Goal: Task Accomplishment & Management: Complete application form

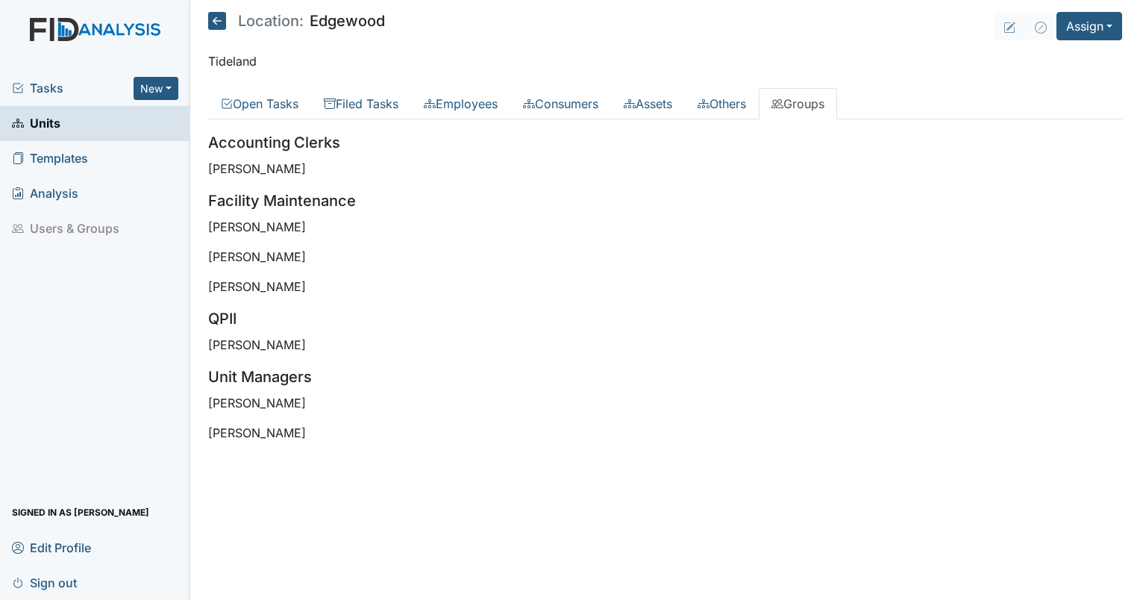
click at [55, 90] on span "Tasks" at bounding box center [73, 88] width 122 height 18
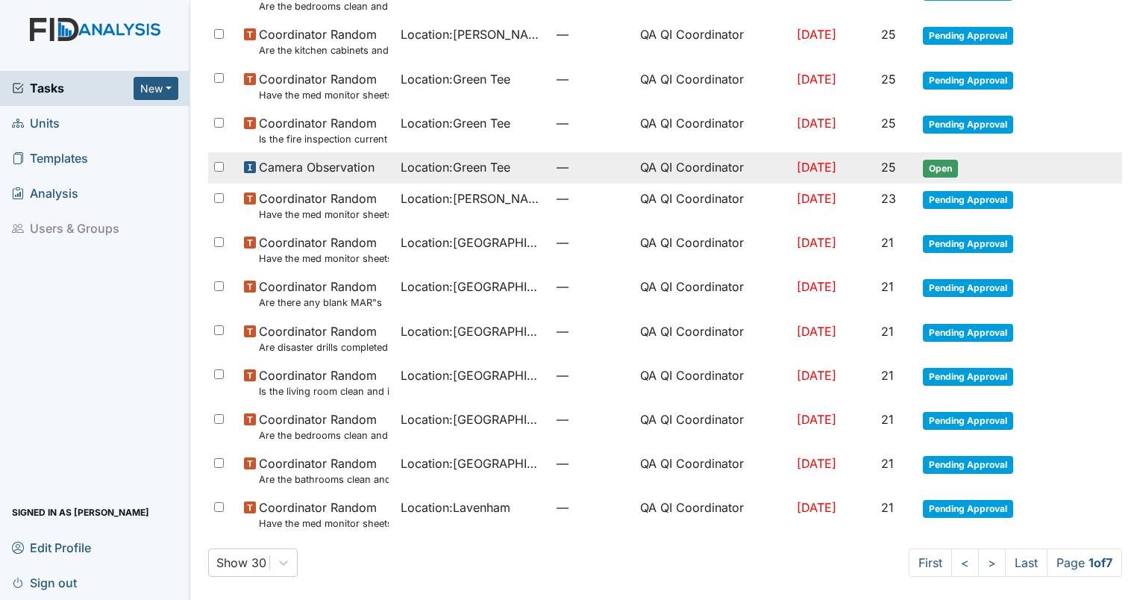
scroll to position [900, 0]
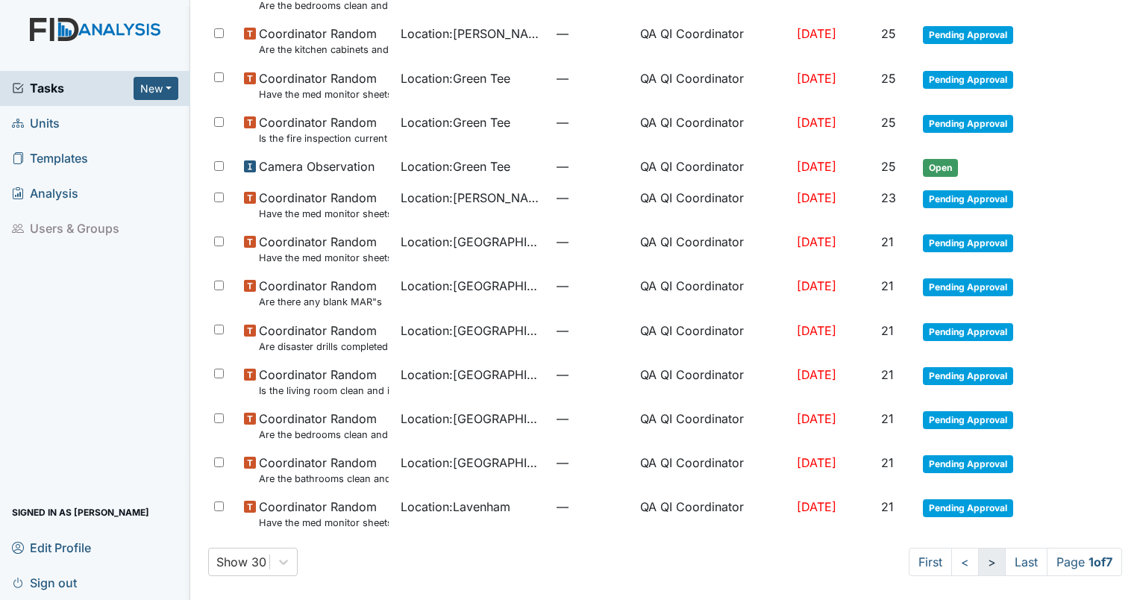
click at [984, 562] on link ">" at bounding box center [992, 562] width 28 height 28
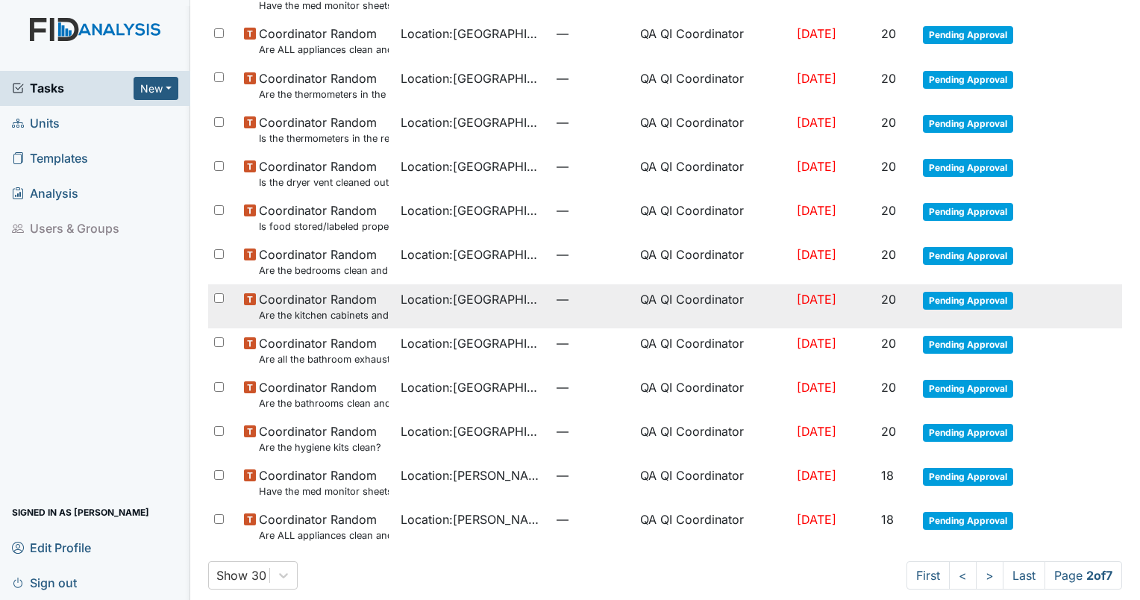
scroll to position [913, 0]
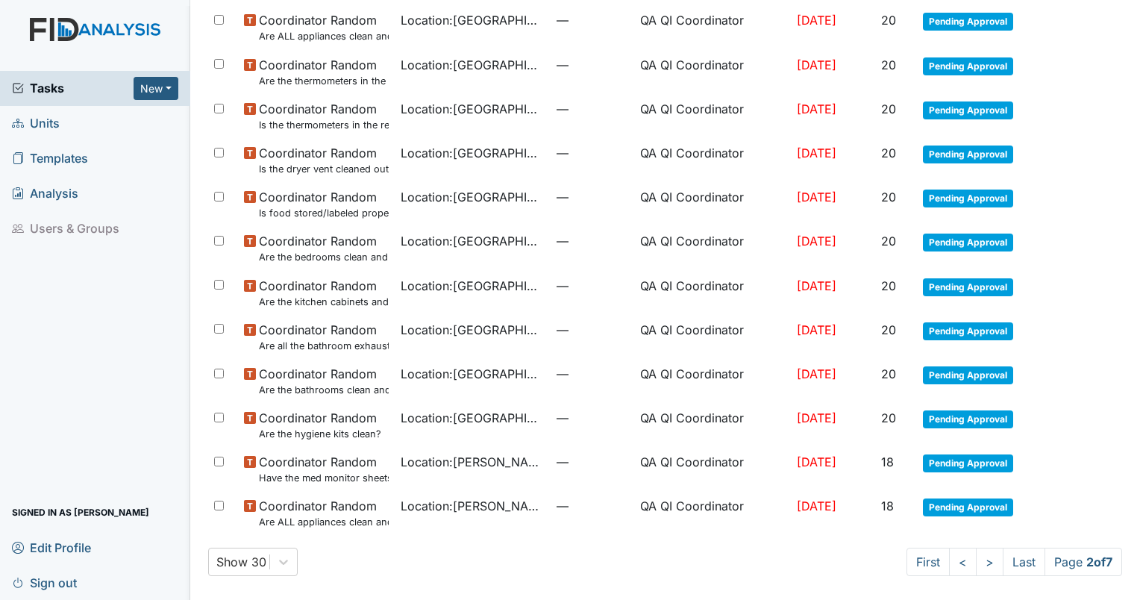
click at [973, 576] on div "Show 30 First < > Last Page 2 of 7" at bounding box center [665, 562] width 914 height 28
click at [976, 568] on link ">" at bounding box center [990, 562] width 28 height 28
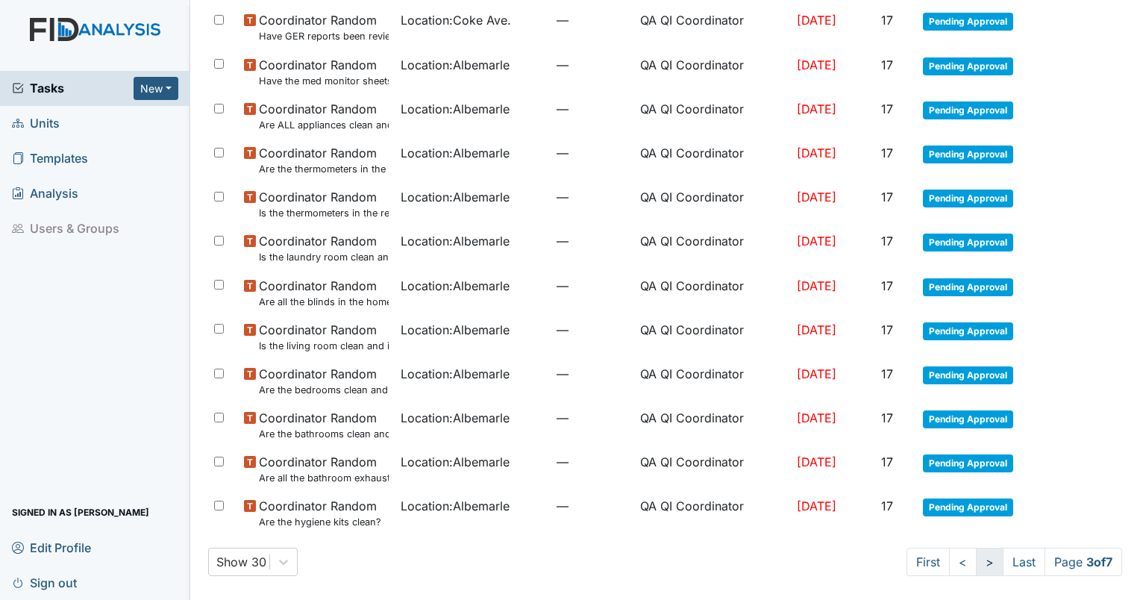
click at [976, 561] on link ">" at bounding box center [990, 562] width 28 height 28
click at [975, 561] on link ">" at bounding box center [989, 562] width 28 height 28
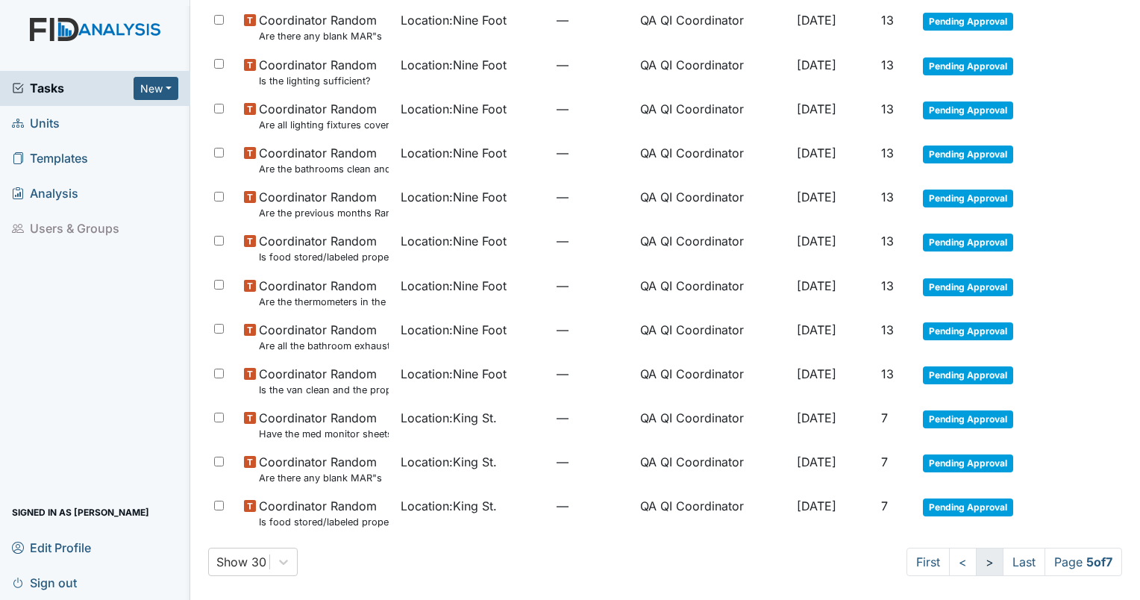
click at [976, 561] on link ">" at bounding box center [990, 562] width 28 height 28
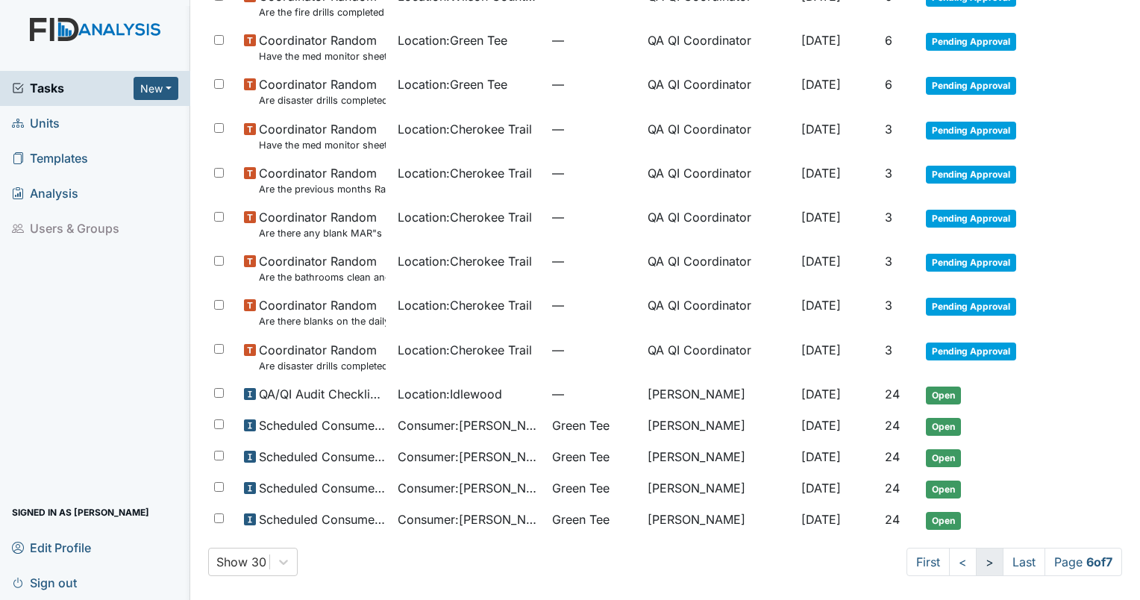
scroll to position [846, 0]
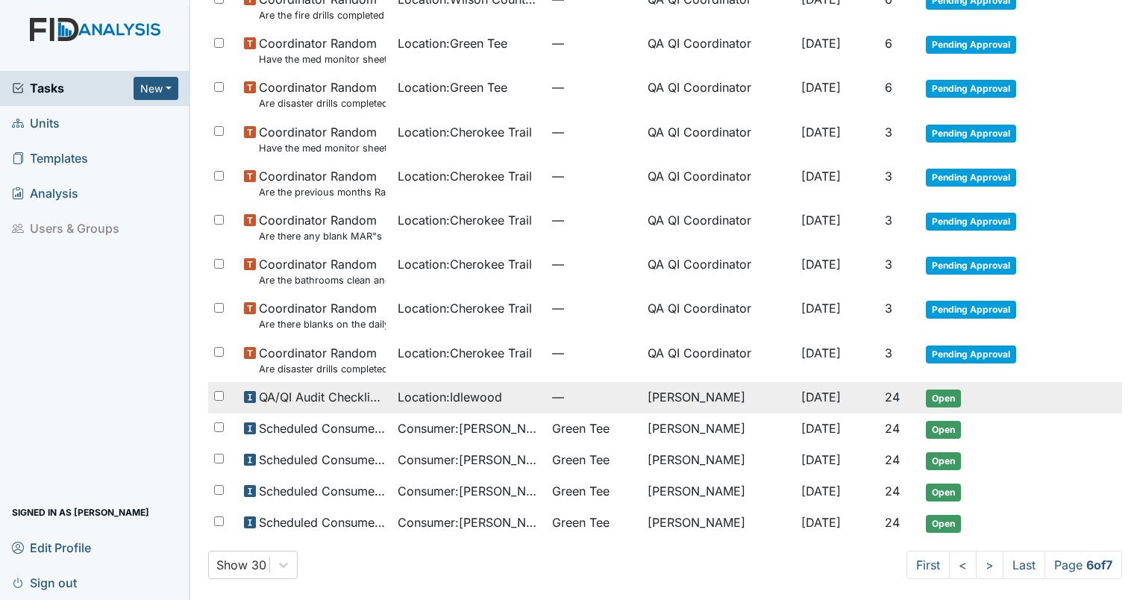
click at [453, 392] on span "Location : Idlewood" at bounding box center [450, 397] width 104 height 18
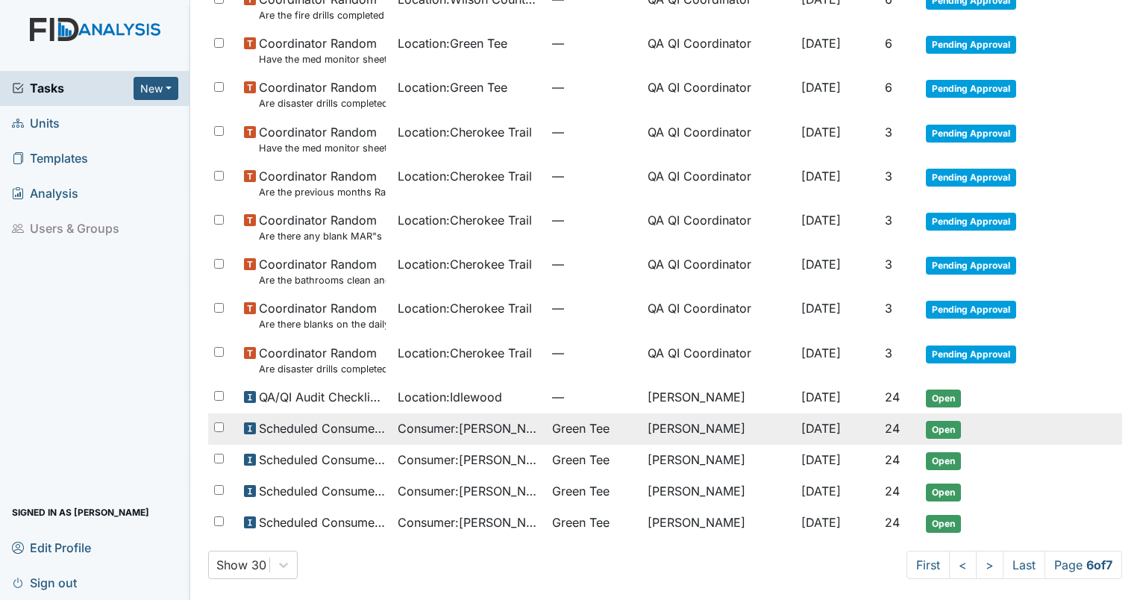
click at [487, 428] on span "Consumer : Keaton, Valerie" at bounding box center [469, 428] width 142 height 18
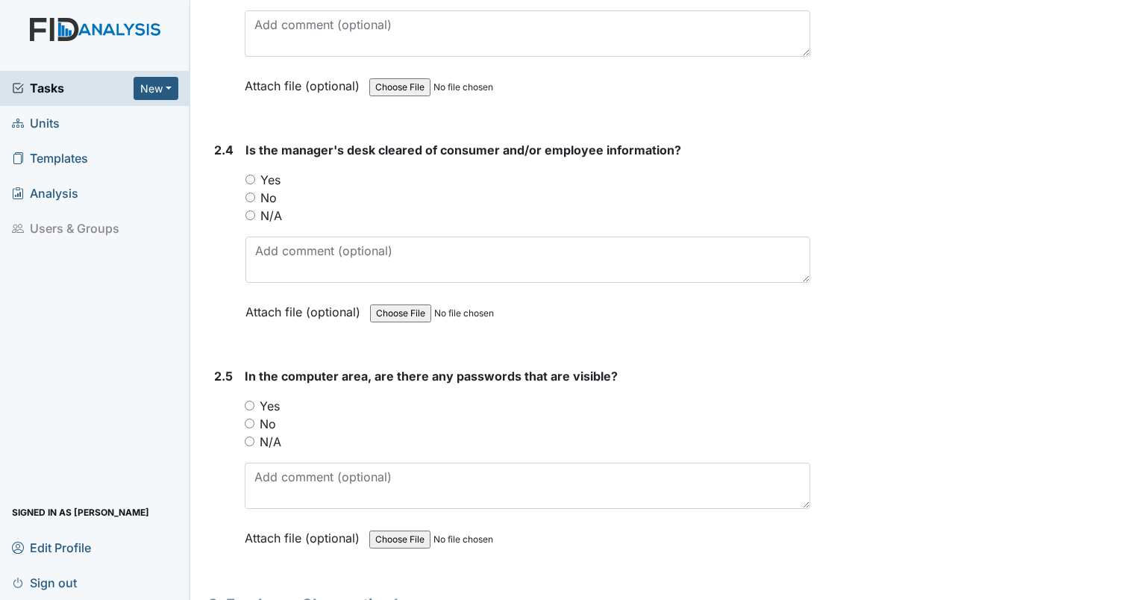
scroll to position [3859, 0]
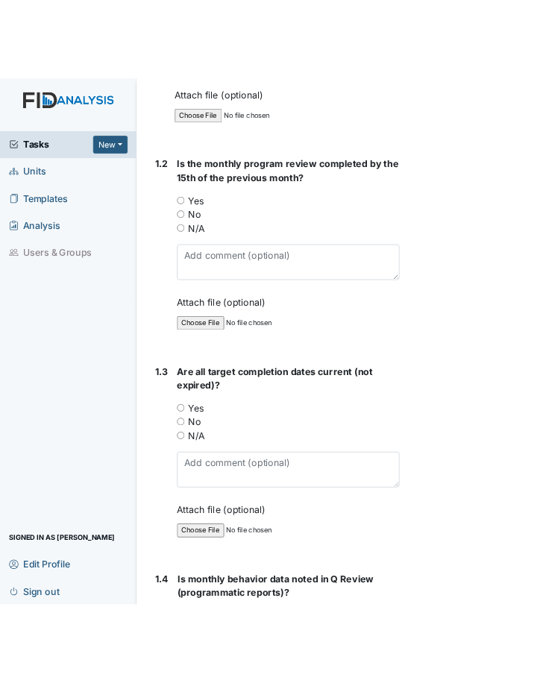
scroll to position [522, 0]
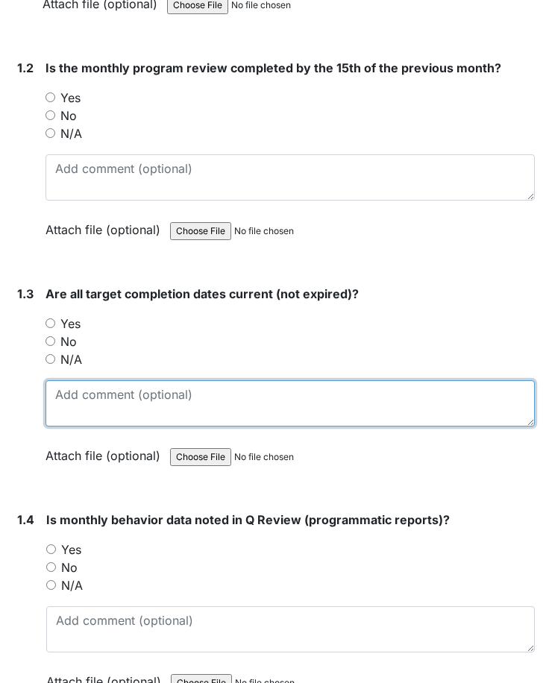
click at [222, 405] on textarea at bounding box center [290, 403] width 489 height 46
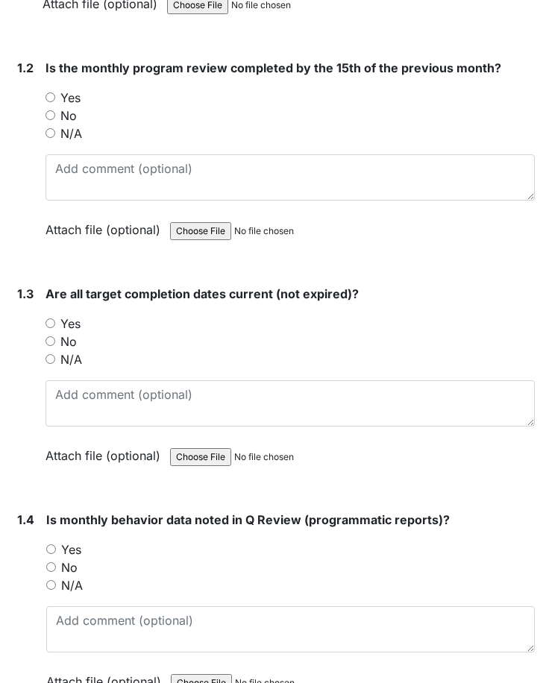
click at [48, 342] on input "No" at bounding box center [51, 341] width 10 height 10
radio input "true"
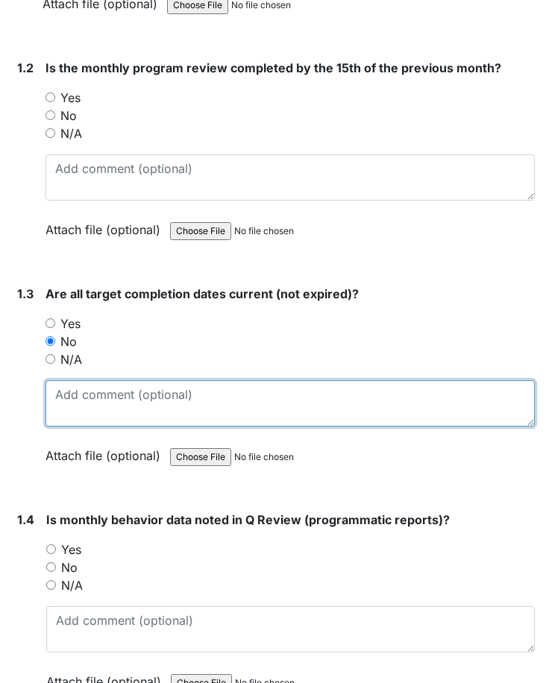
click at [125, 419] on textarea at bounding box center [290, 403] width 489 height 46
type textarea "SC019 expired 8/31/25"
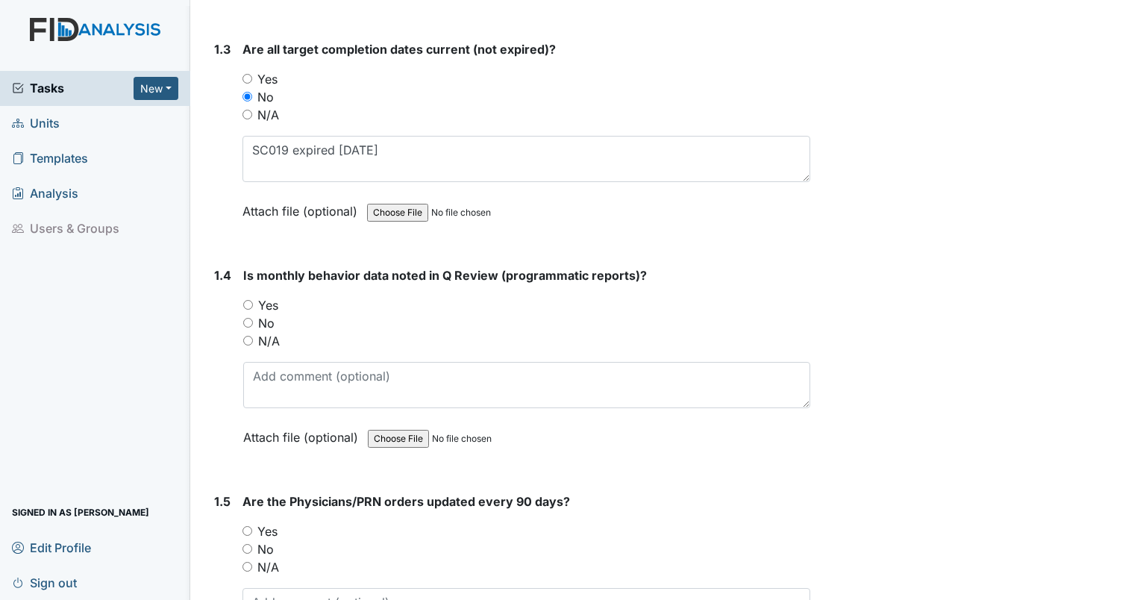
scroll to position [895, 0]
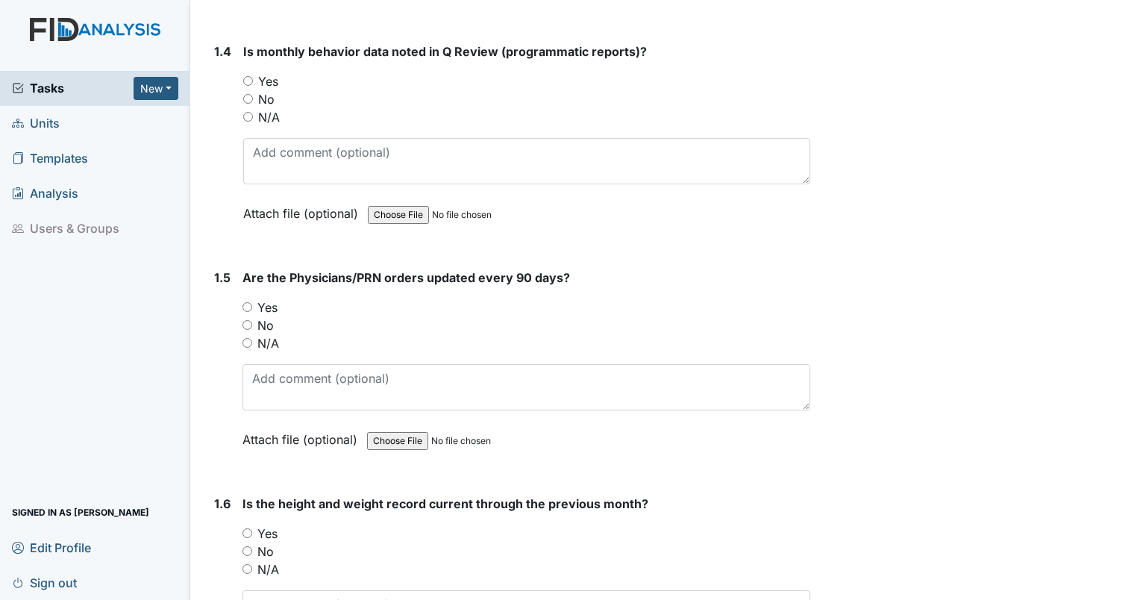
click at [732, 305] on div "Yes" at bounding box center [526, 307] width 568 height 18
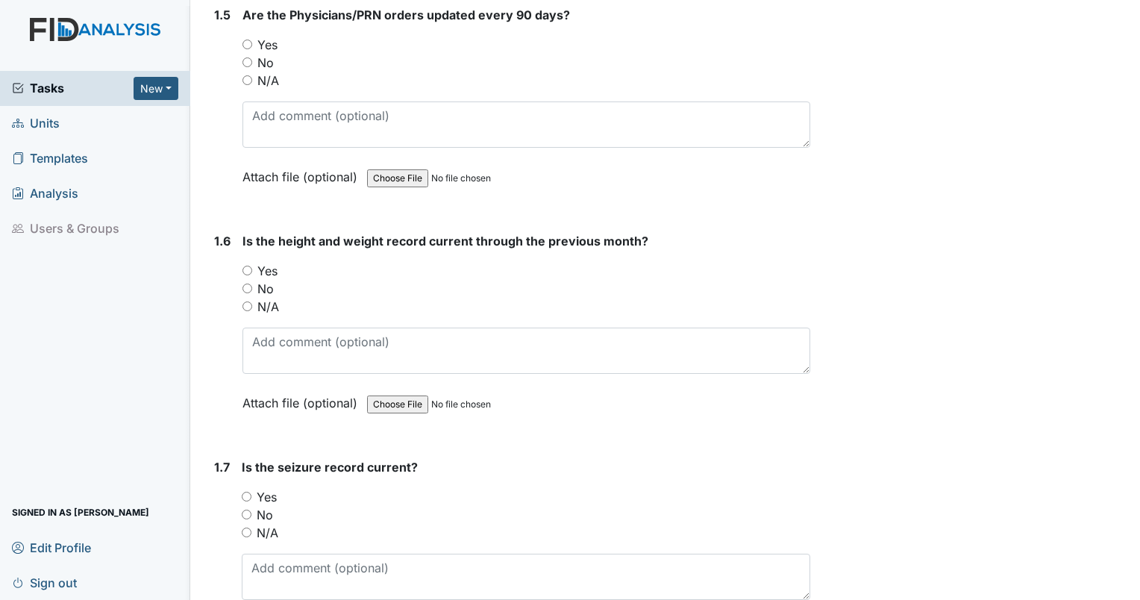
scroll to position [1194, 0]
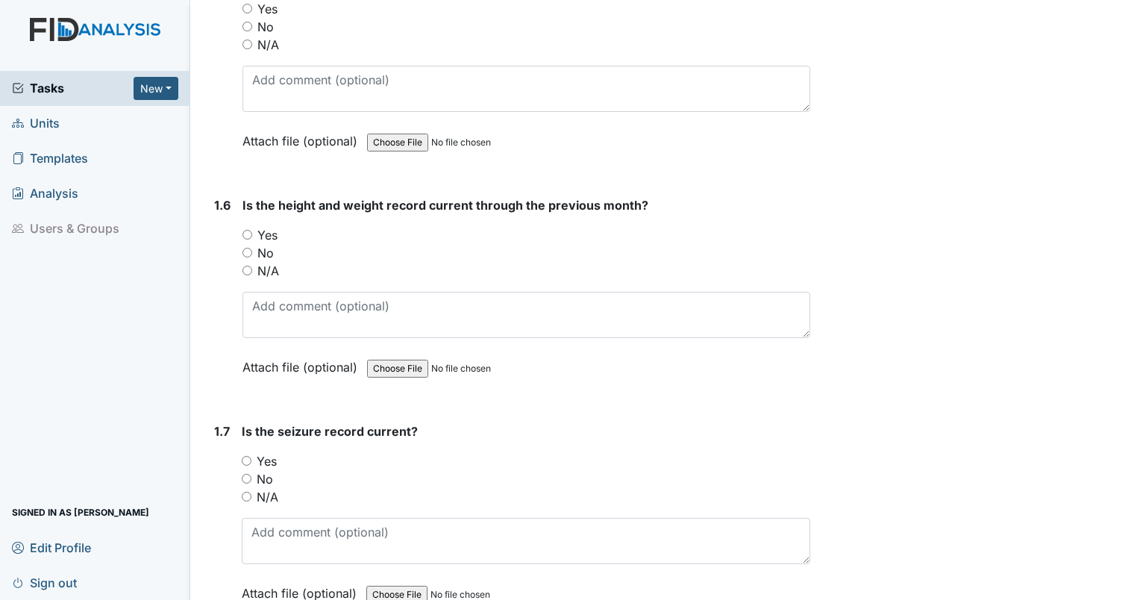
click at [248, 232] on input "Yes" at bounding box center [247, 235] width 10 height 10
radio input "true"
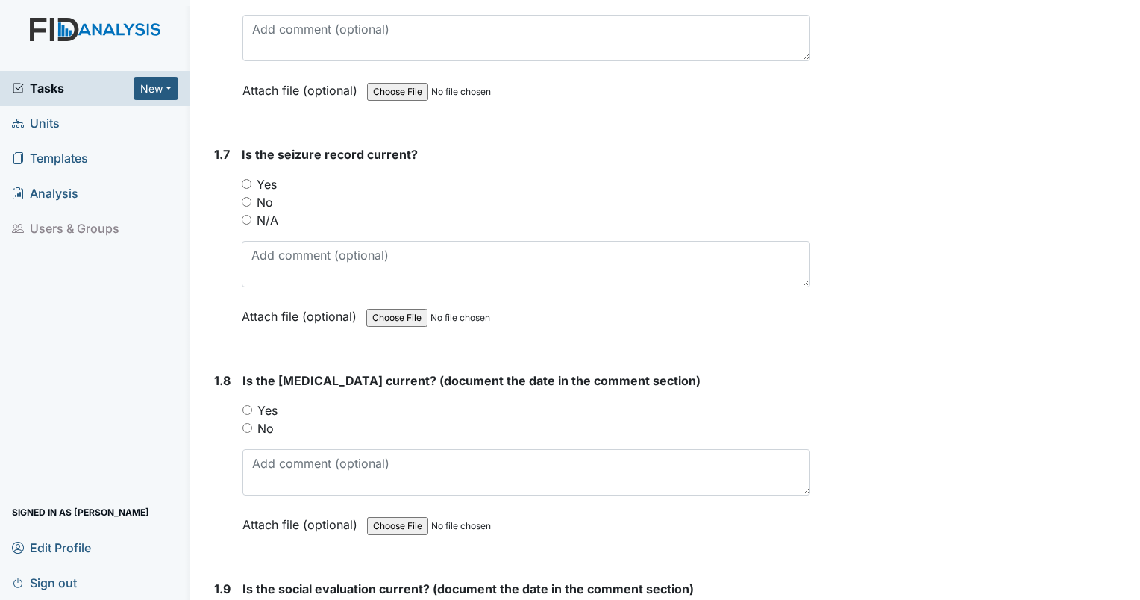
scroll to position [1492, 0]
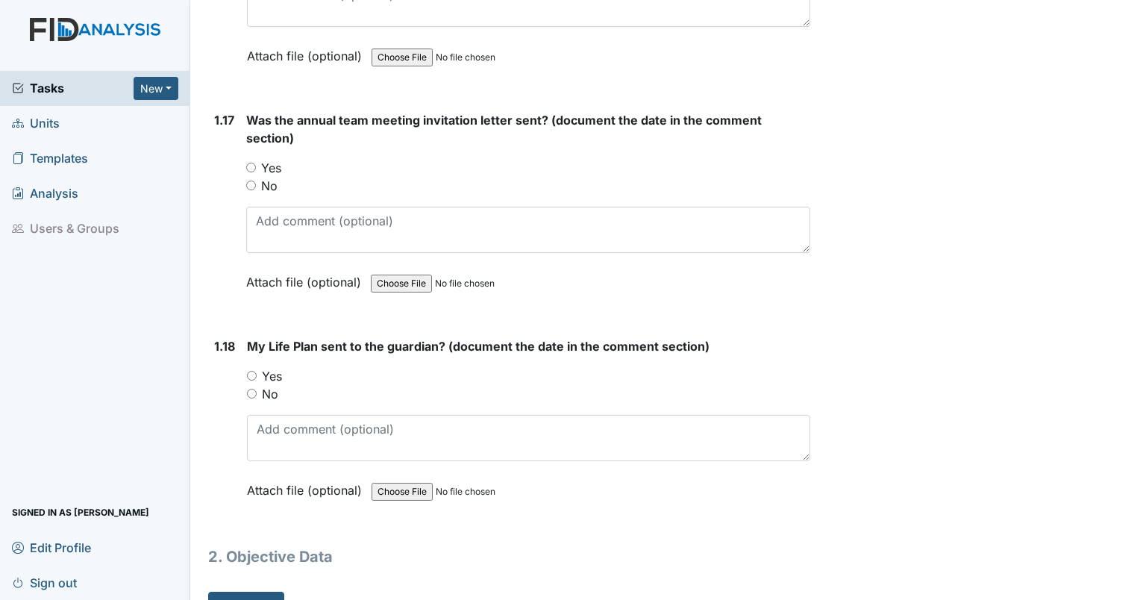
scroll to position [3622, 0]
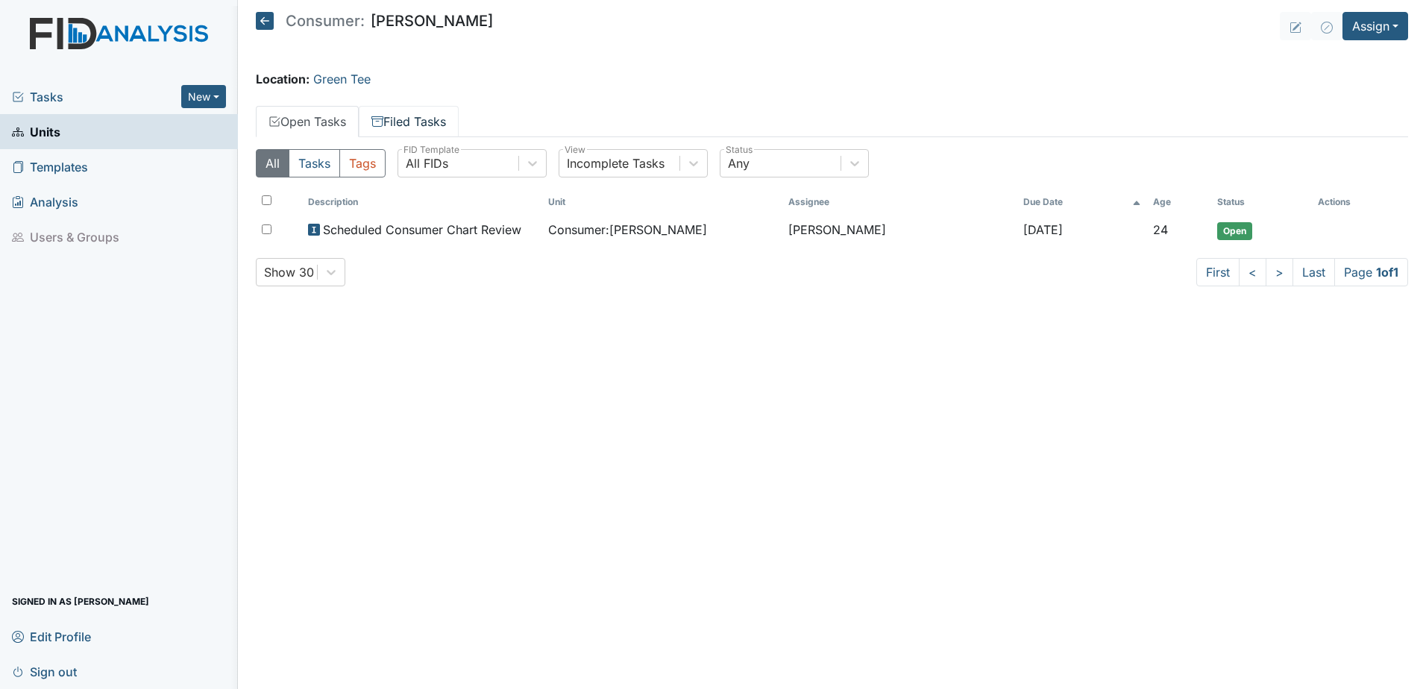
click at [420, 124] on link "Filed Tasks" at bounding box center [409, 121] width 100 height 31
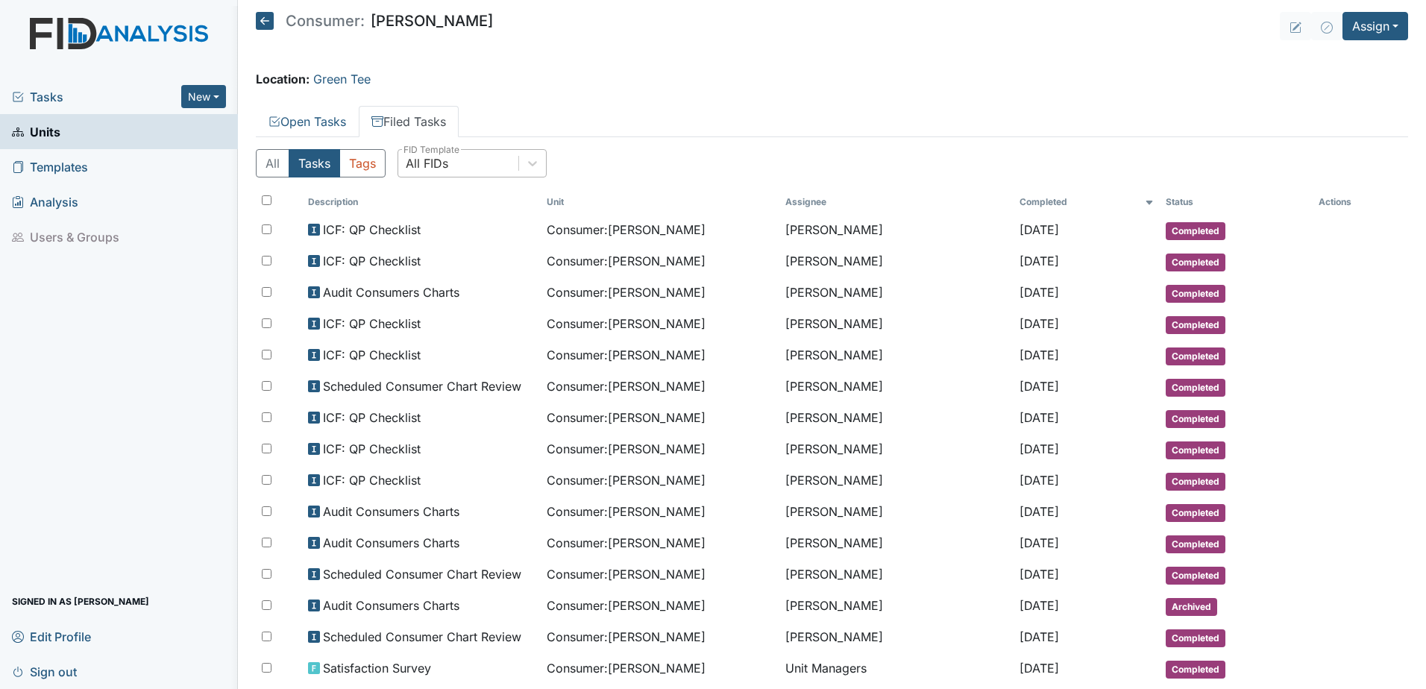
click at [448, 166] on div "All FIDs" at bounding box center [427, 163] width 43 height 18
type input "nursing"
click at [502, 160] on div "All FIDs" at bounding box center [458, 163] width 120 height 27
click at [501, 160] on div "All FIDs" at bounding box center [458, 163] width 120 height 27
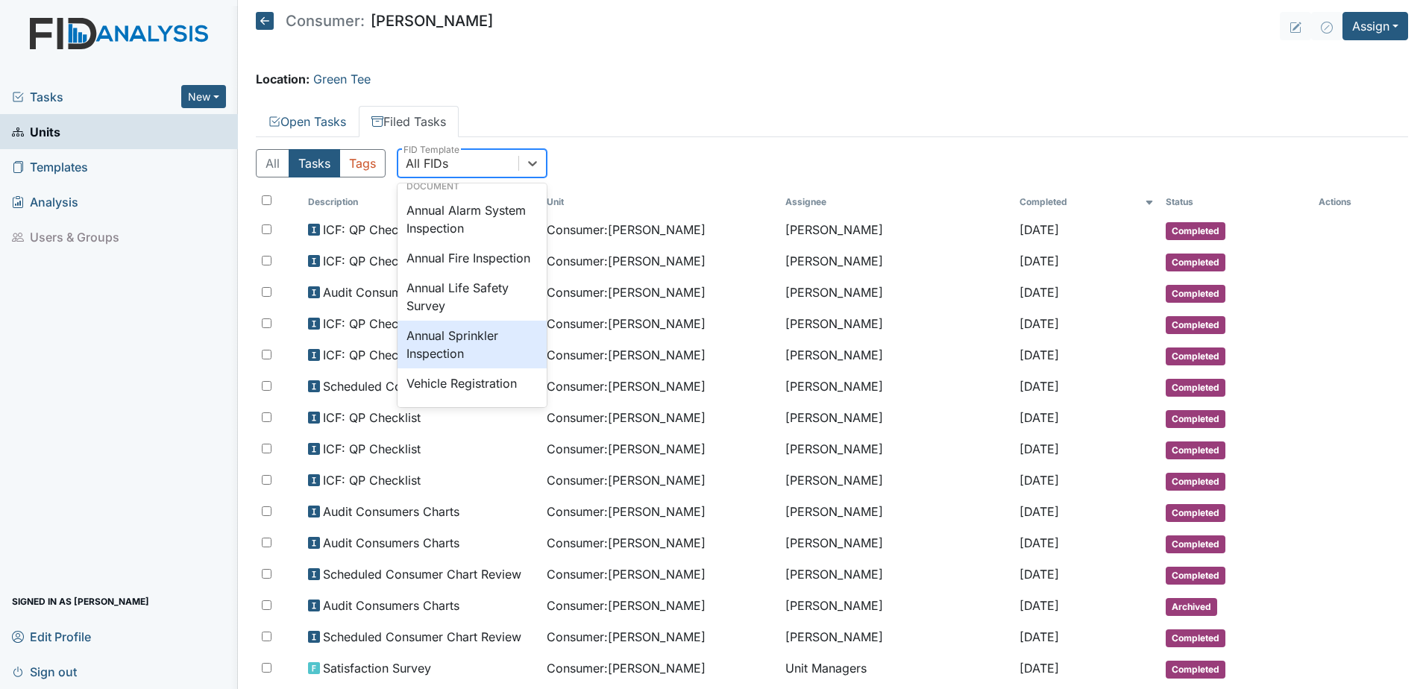
scroll to position [1808, 0]
click at [637, 137] on ul "Open Tasks Filed Tasks" at bounding box center [832, 121] width 1153 height 31
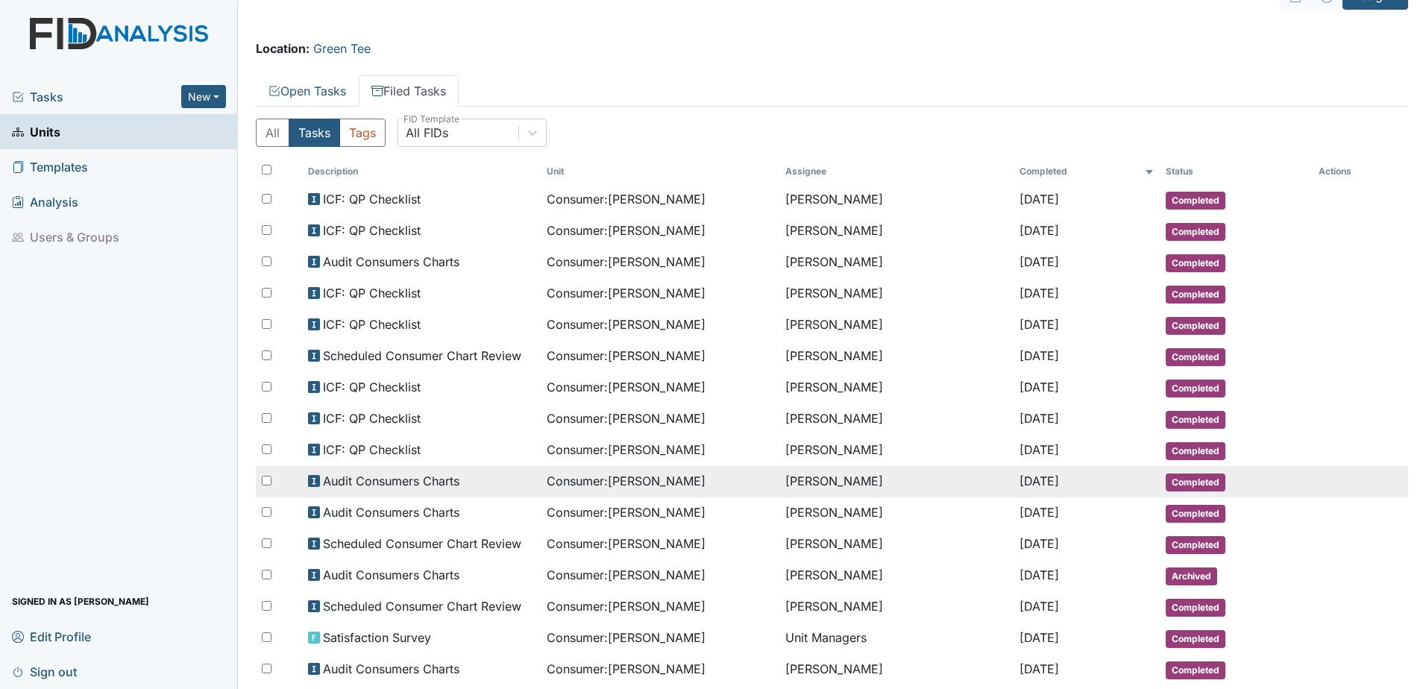
scroll to position [0, 0]
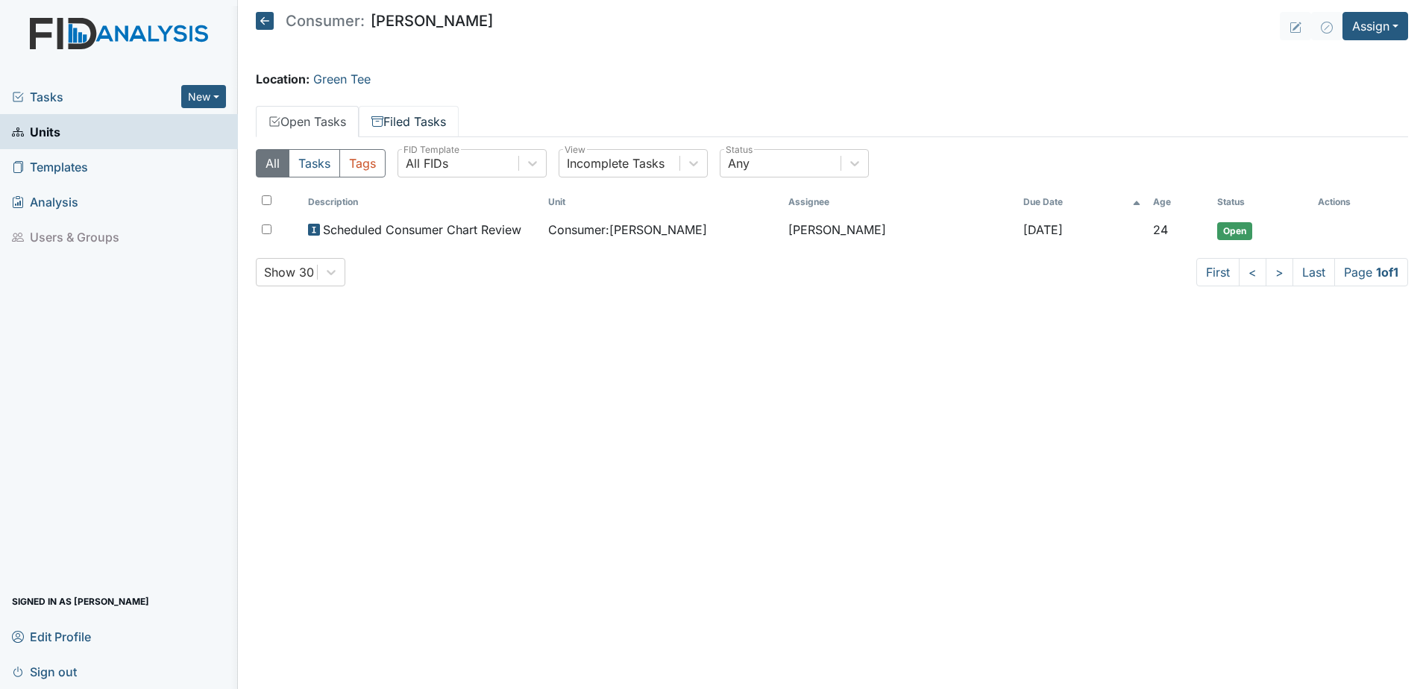
click at [393, 122] on link "Filed Tasks" at bounding box center [409, 121] width 100 height 31
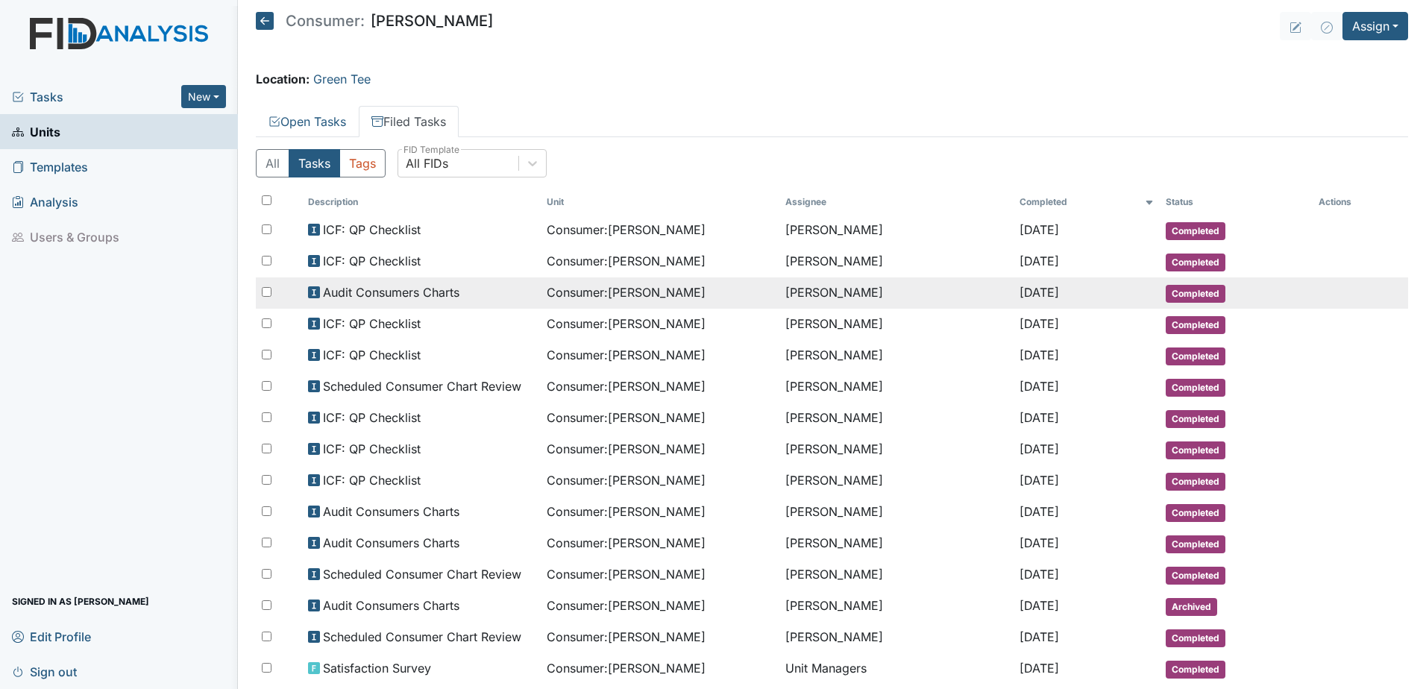
click at [421, 294] on span "Audit Consumers Charts" at bounding box center [391, 292] width 137 height 18
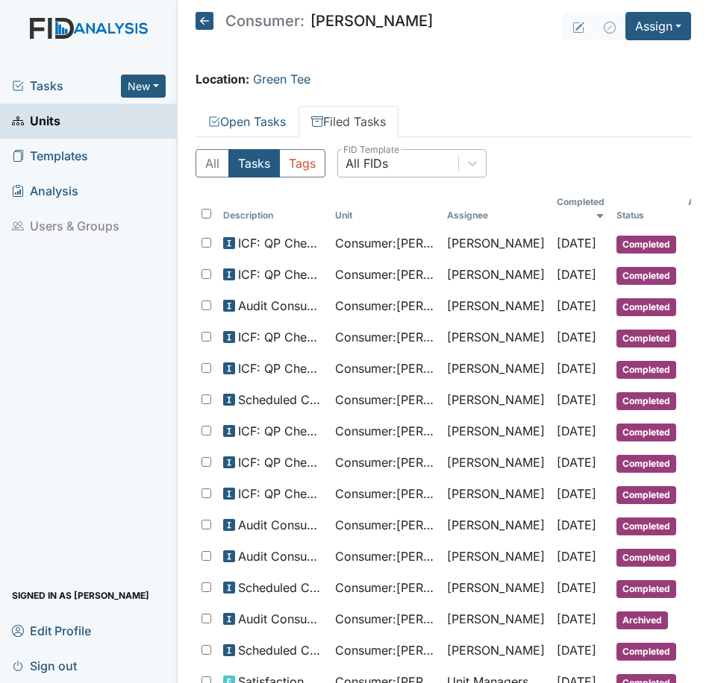
click at [376, 169] on div "All FIDs" at bounding box center [366, 163] width 43 height 18
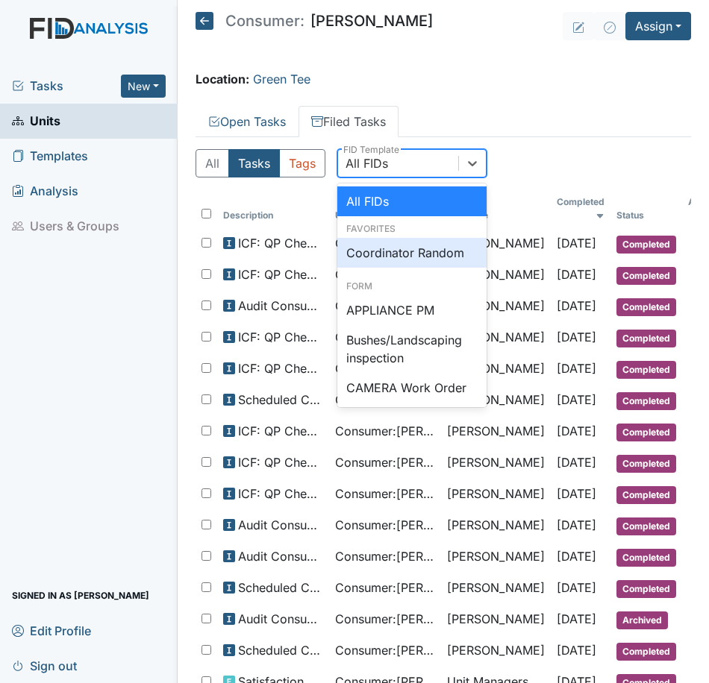
click at [545, 158] on div "All Tasks Tags option Coordinator Random focused, 0 of 5. 48 results available.…" at bounding box center [443, 169] width 496 height 40
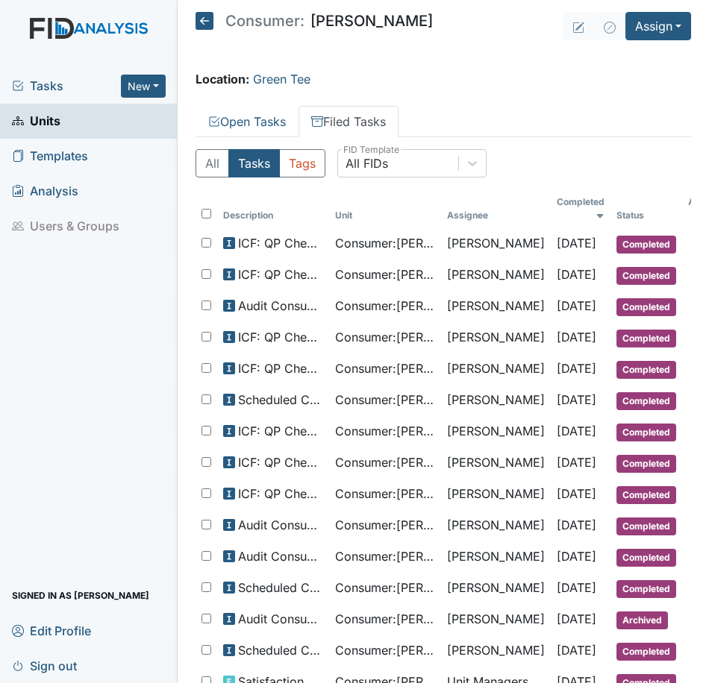
click at [70, 189] on span "Analysis" at bounding box center [45, 191] width 66 height 23
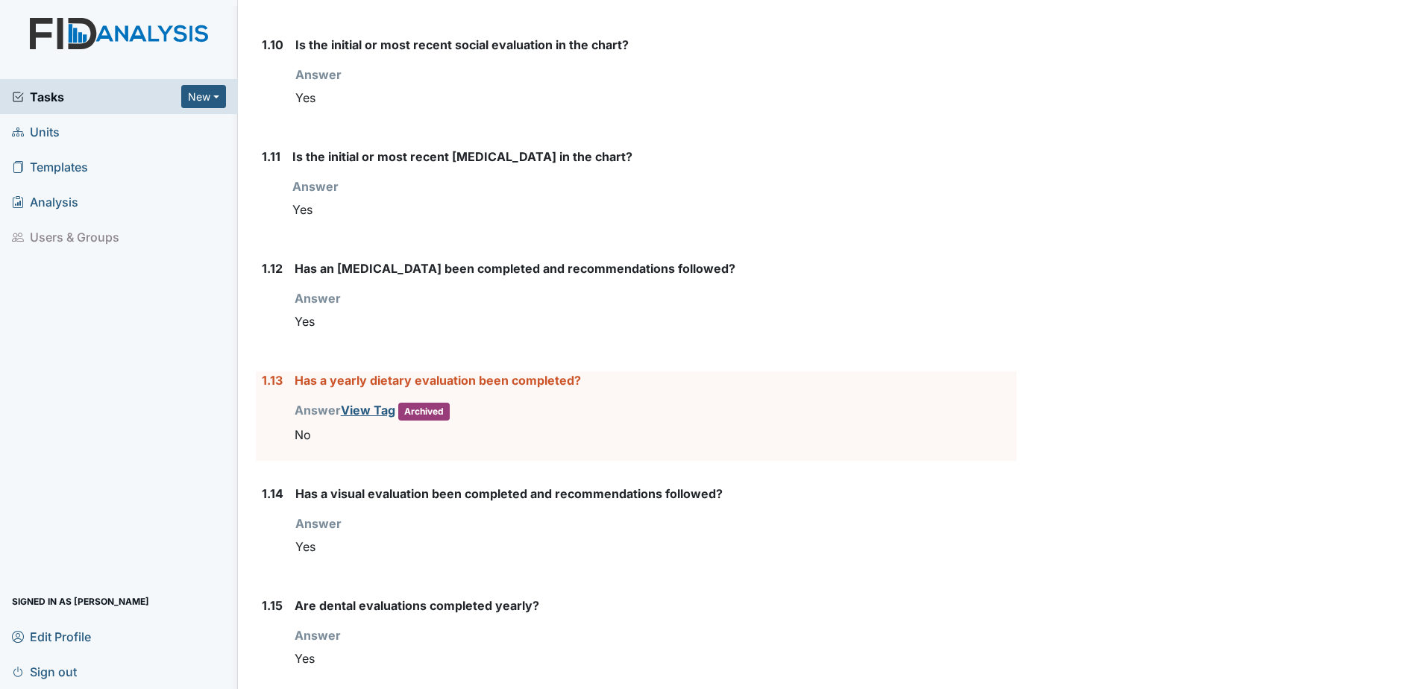
scroll to position [1343, 0]
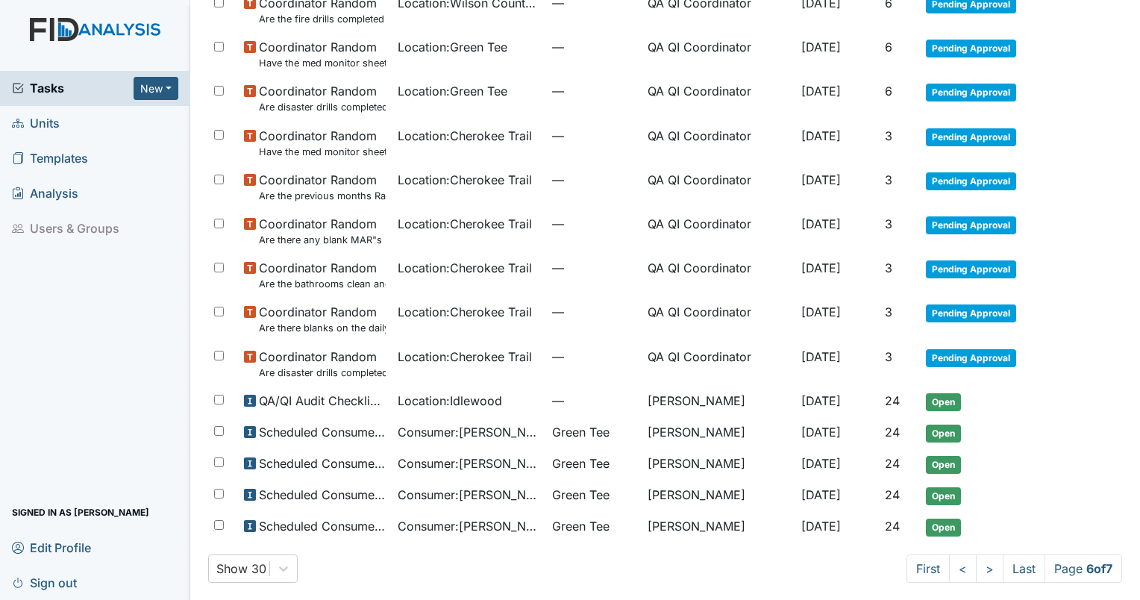
scroll to position [846, 0]
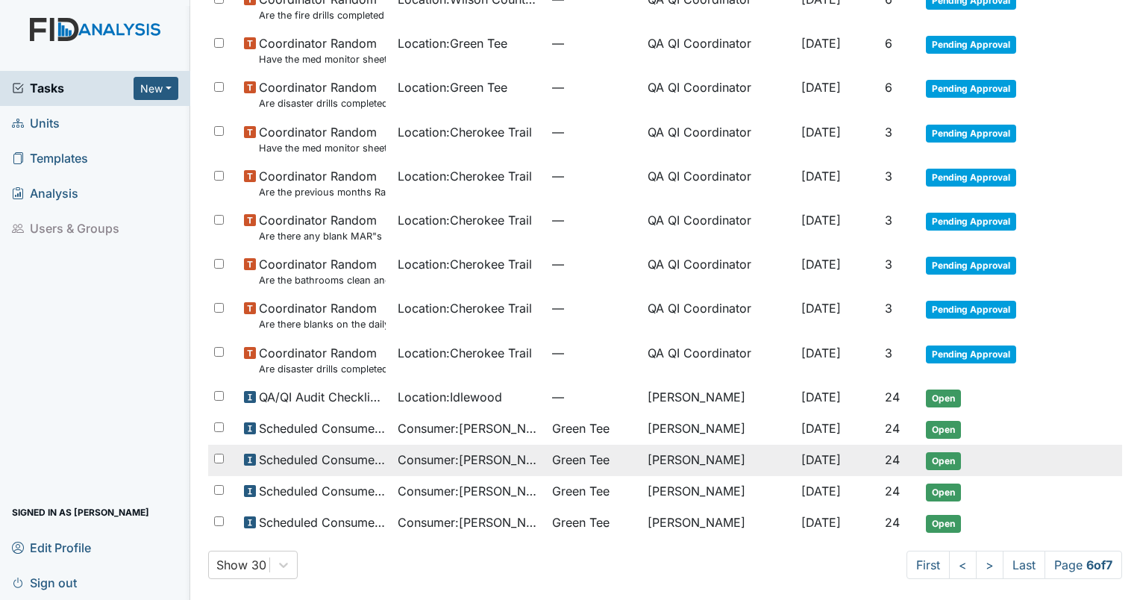
click at [463, 462] on span "Consumer : Jones, Erica" at bounding box center [469, 460] width 142 height 18
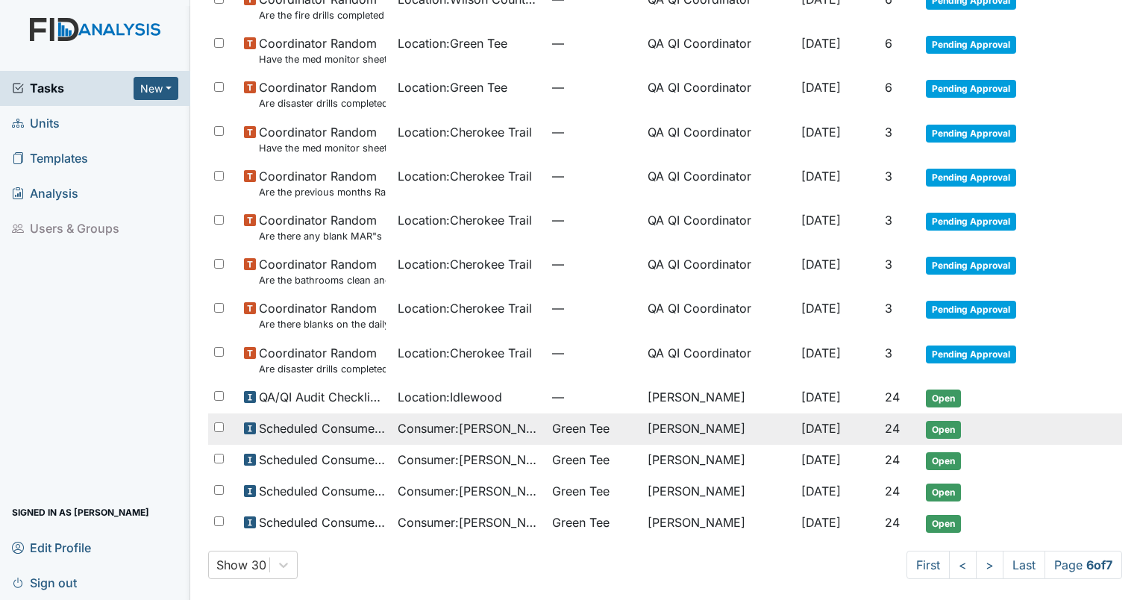
click at [460, 436] on span "Consumer : Keaton, Valerie" at bounding box center [469, 428] width 142 height 18
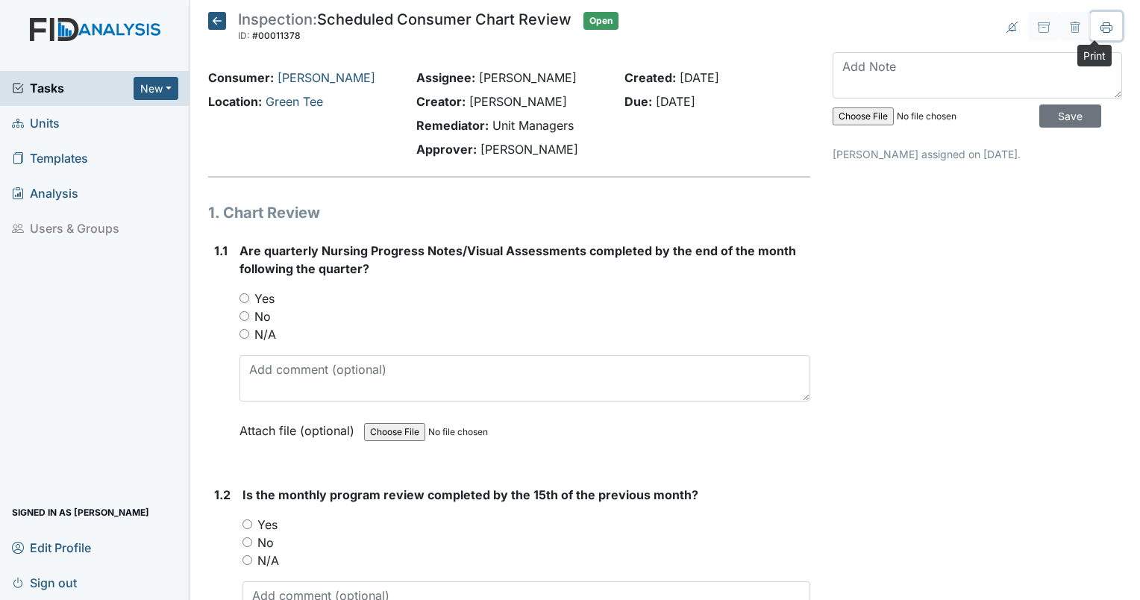
click at [1100, 32] on icon at bounding box center [1106, 28] width 12 height 12
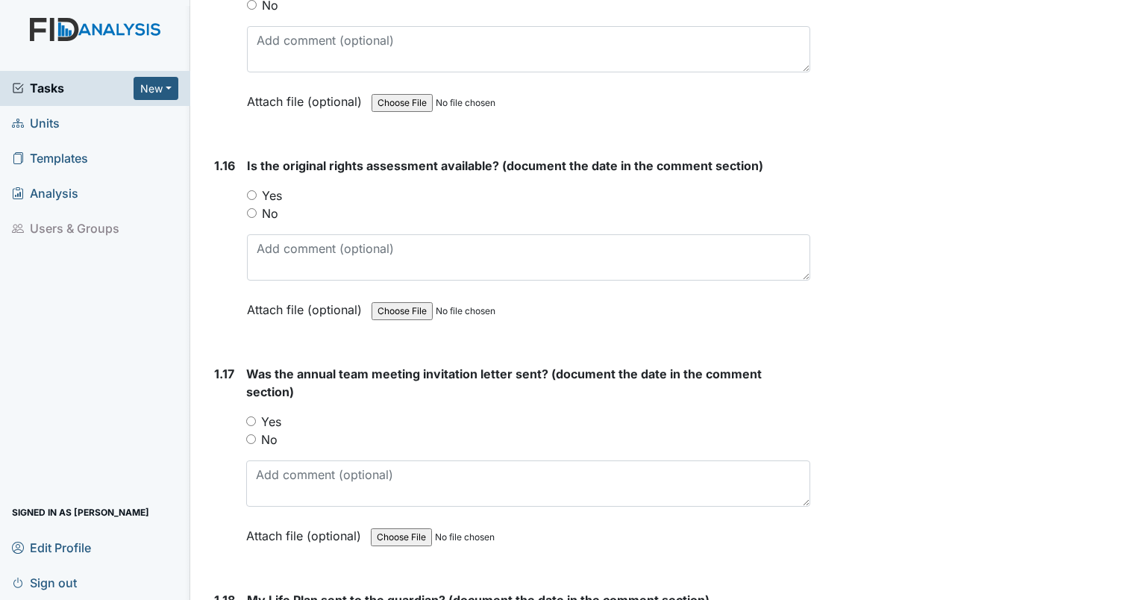
scroll to position [3622, 0]
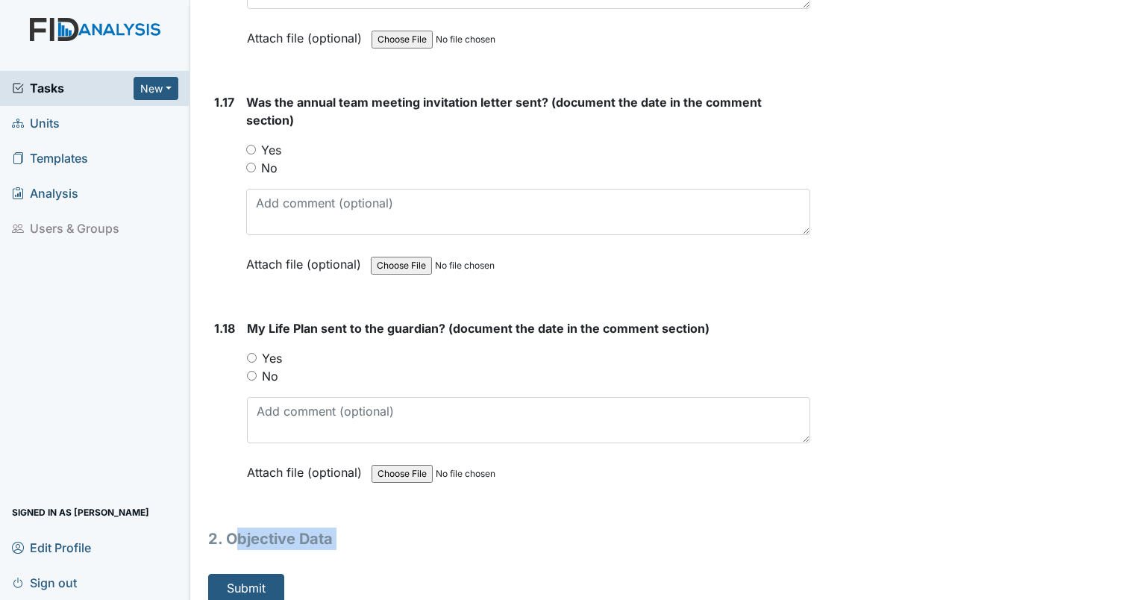
drag, startPoint x: 236, startPoint y: 517, endPoint x: 383, endPoint y: 554, distance: 151.4
drag, startPoint x: 383, startPoint y: 554, endPoint x: 352, endPoint y: 526, distance: 41.2
click at [352, 527] on h1 "2. Objective Data" at bounding box center [509, 538] width 602 height 22
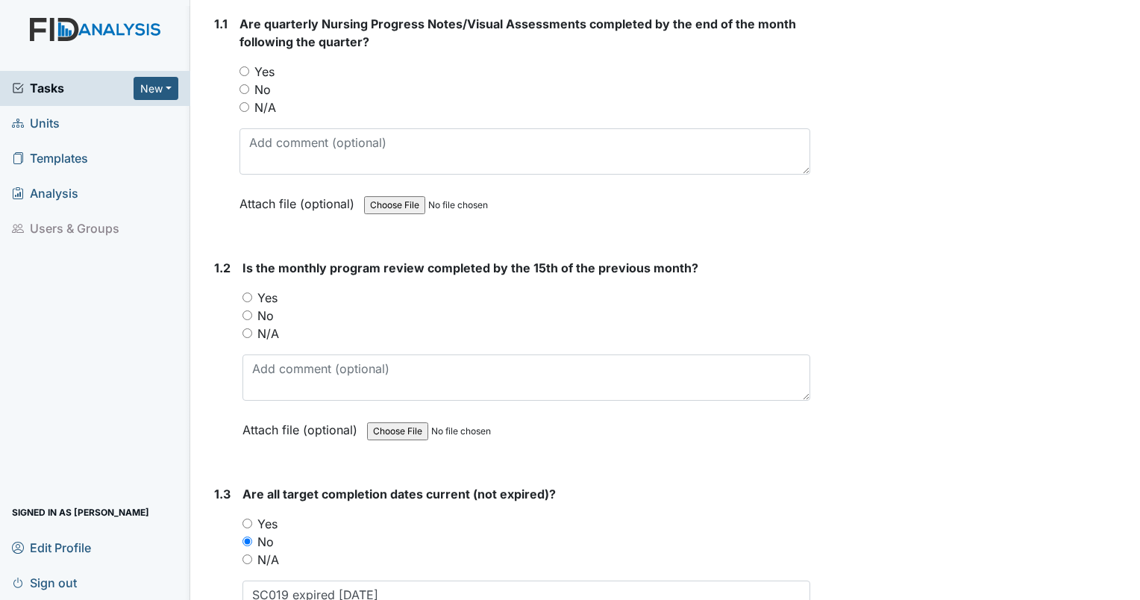
scroll to position [0, 0]
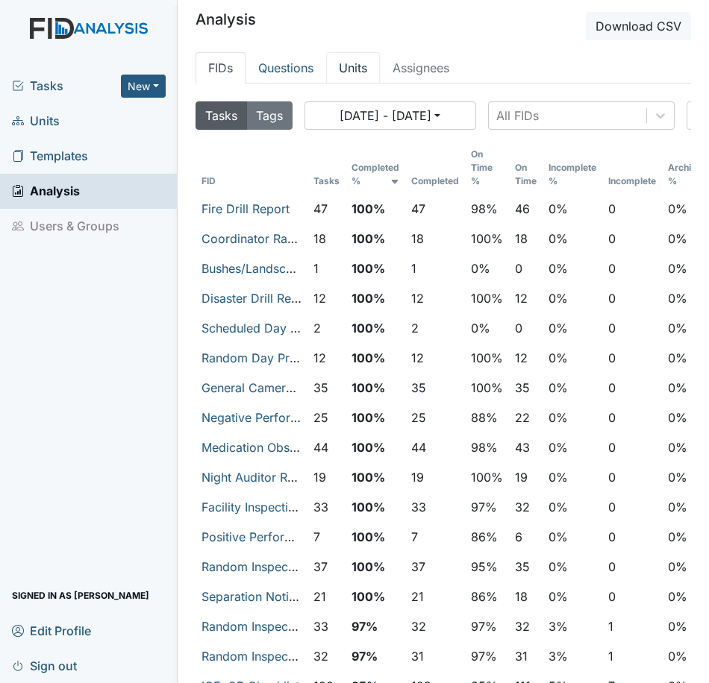
click at [349, 68] on link "Units" at bounding box center [353, 67] width 54 height 31
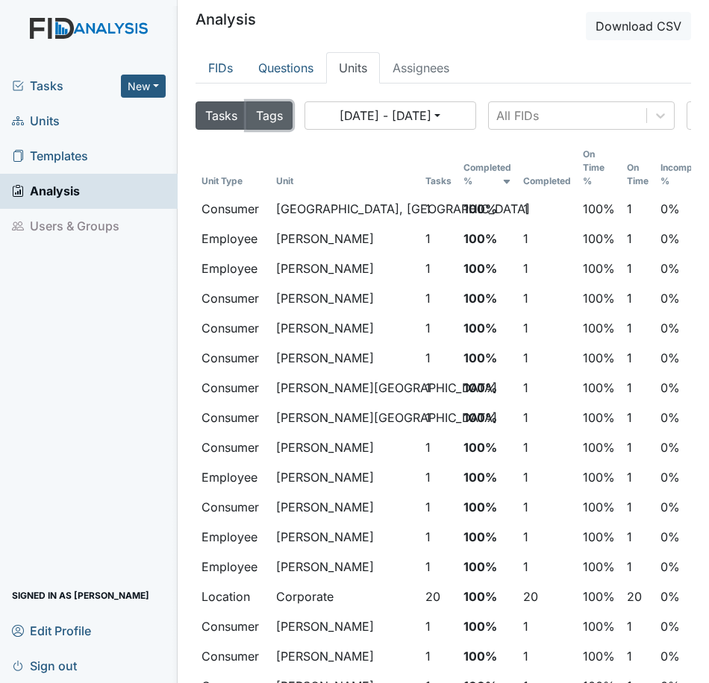
click at [271, 123] on button "Tags" at bounding box center [269, 115] width 46 height 28
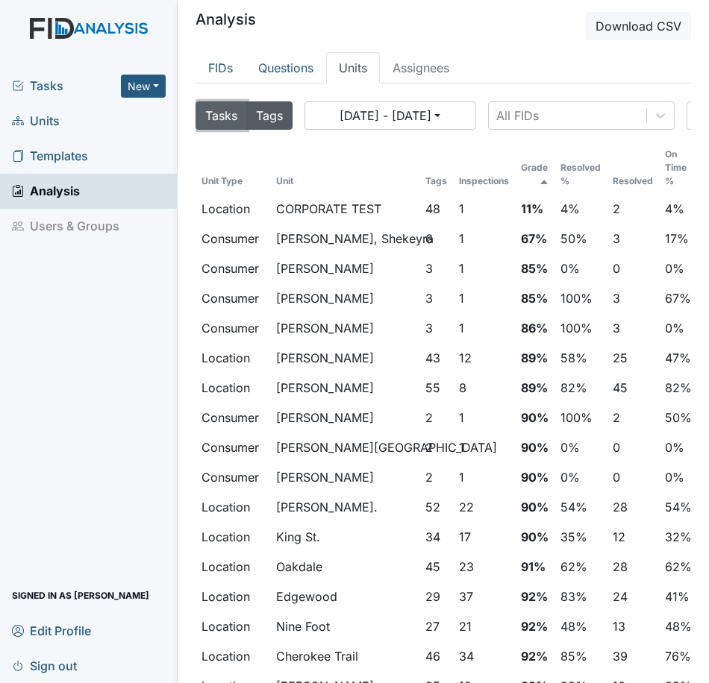
click at [215, 113] on button "Tasks" at bounding box center [220, 115] width 51 height 28
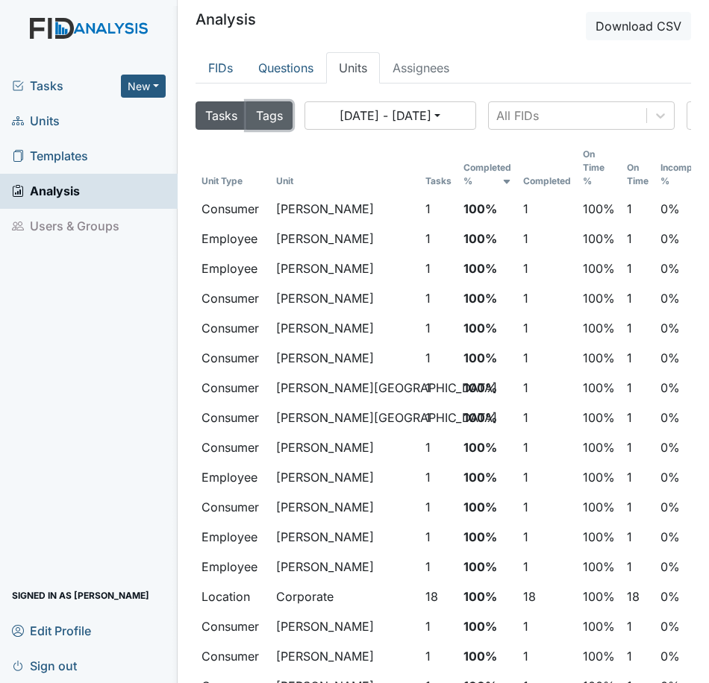
click at [263, 121] on button "Tags" at bounding box center [269, 115] width 46 height 28
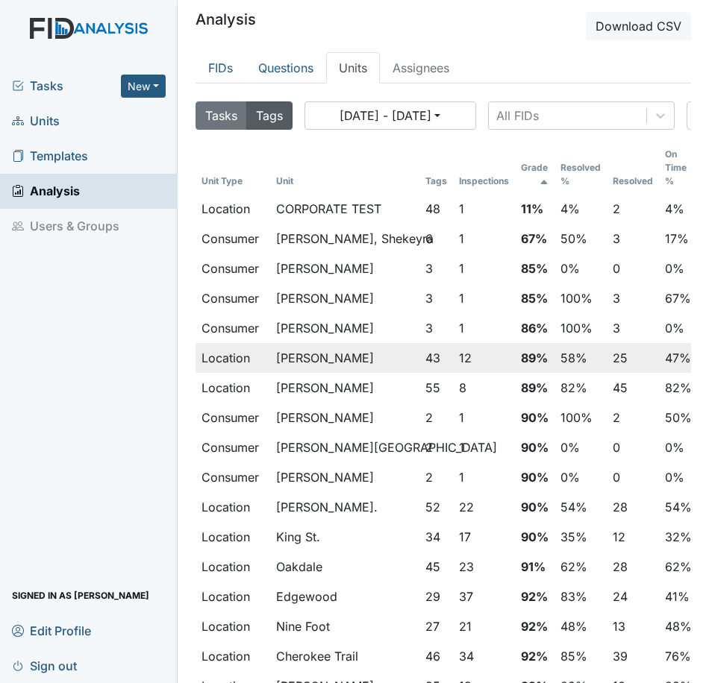
click at [310, 364] on span "Lockwood" at bounding box center [325, 358] width 98 height 15
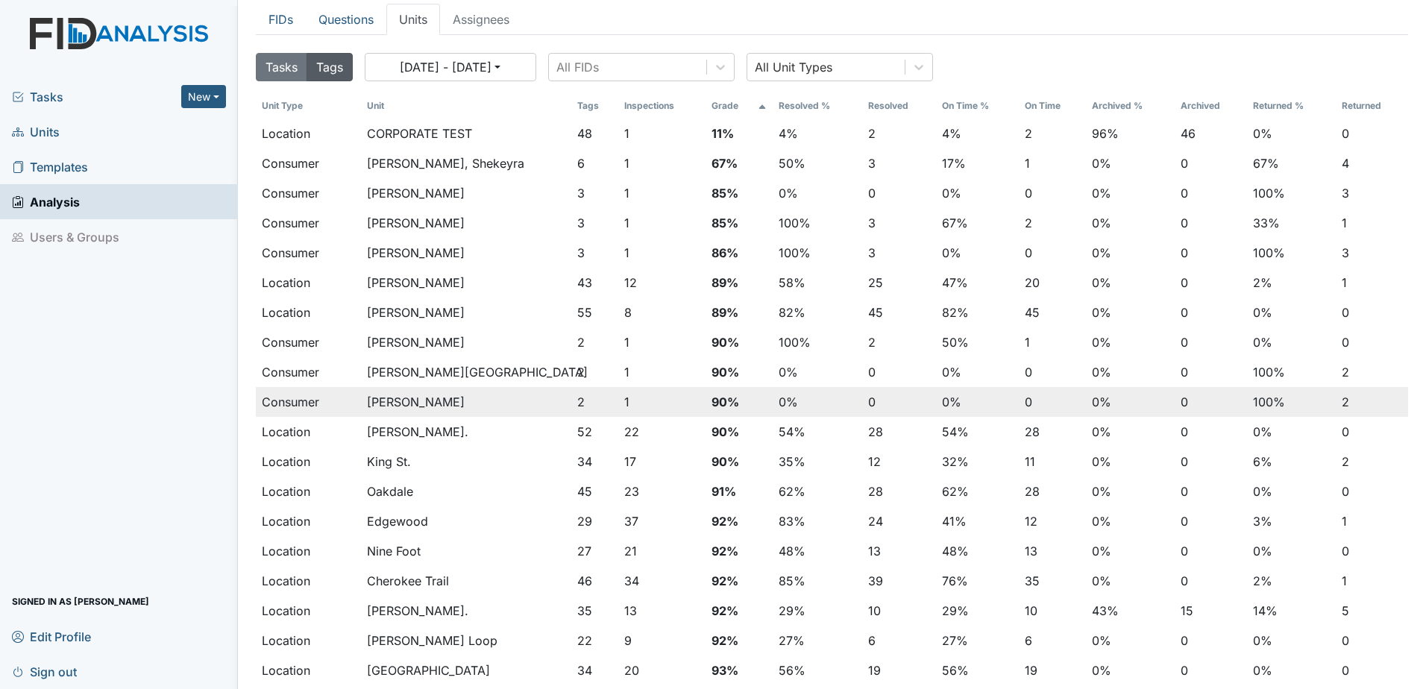
scroll to position [75, 0]
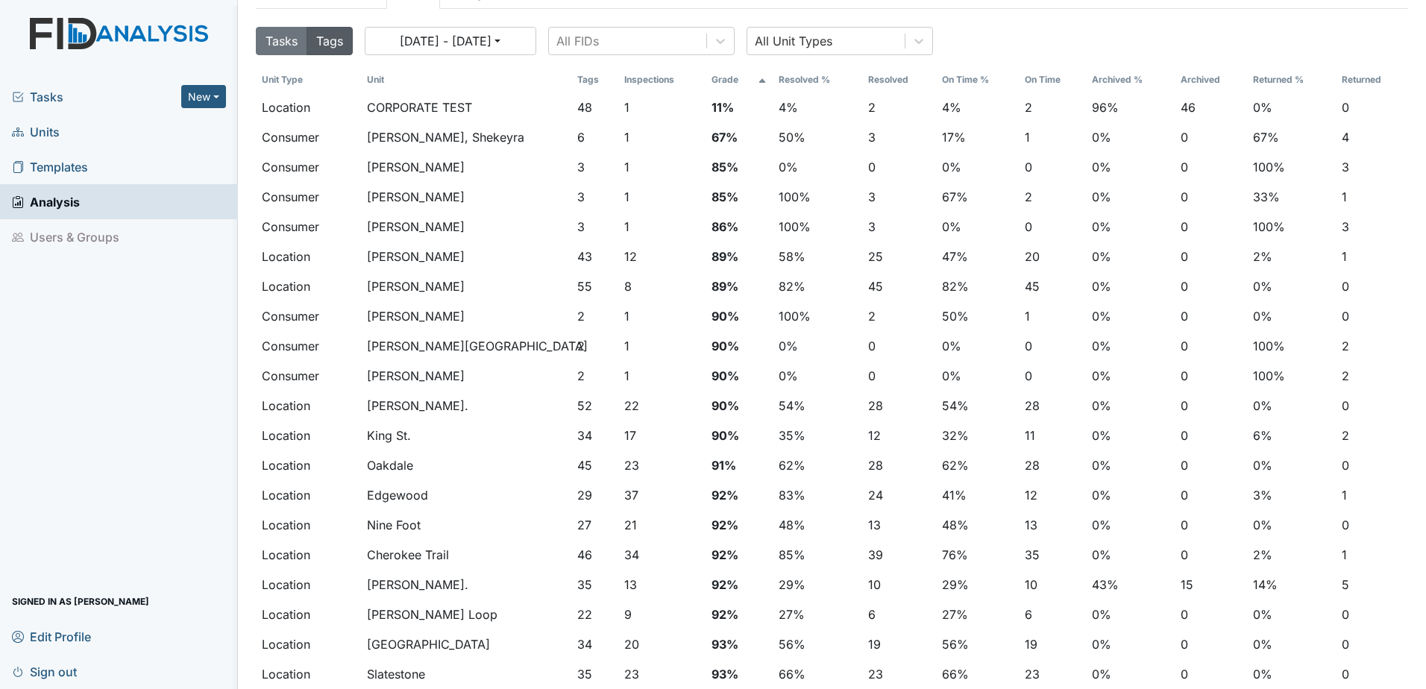
click at [708, 81] on th "Grade" at bounding box center [739, 79] width 67 height 25
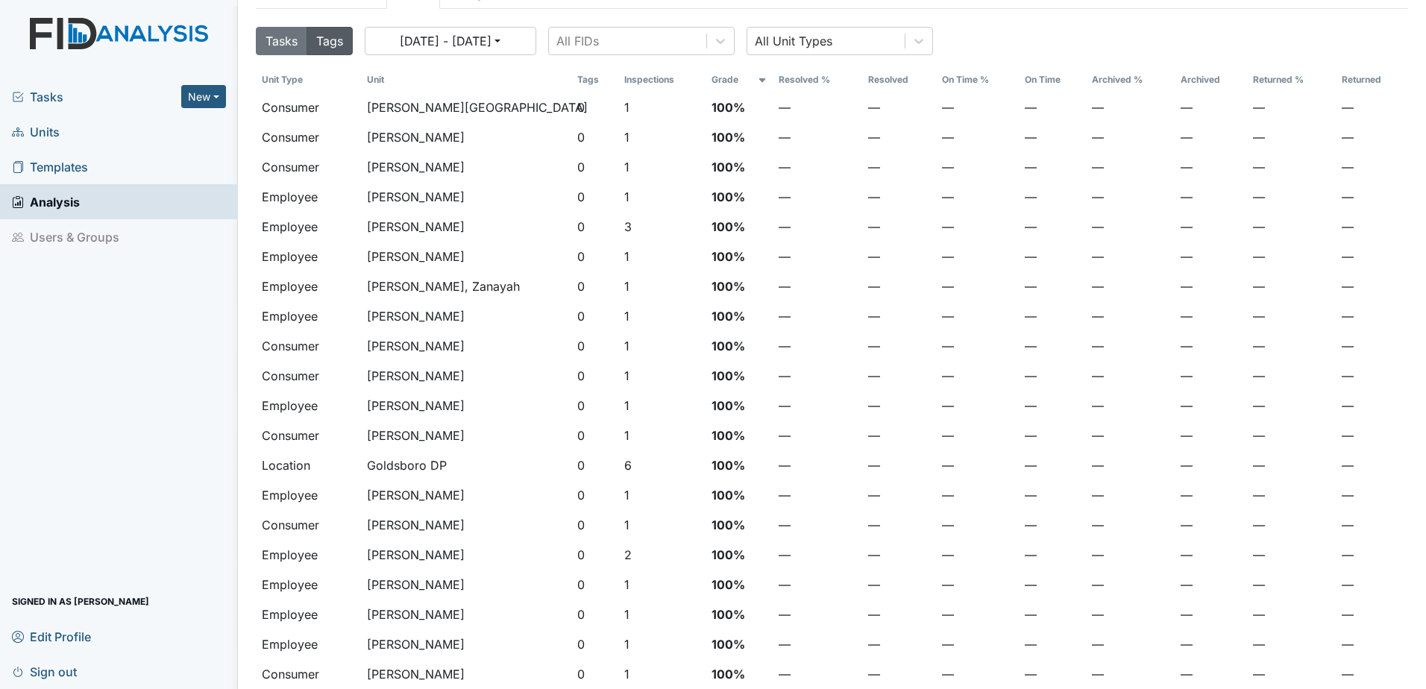
click at [708, 79] on th "Grade" at bounding box center [739, 79] width 67 height 25
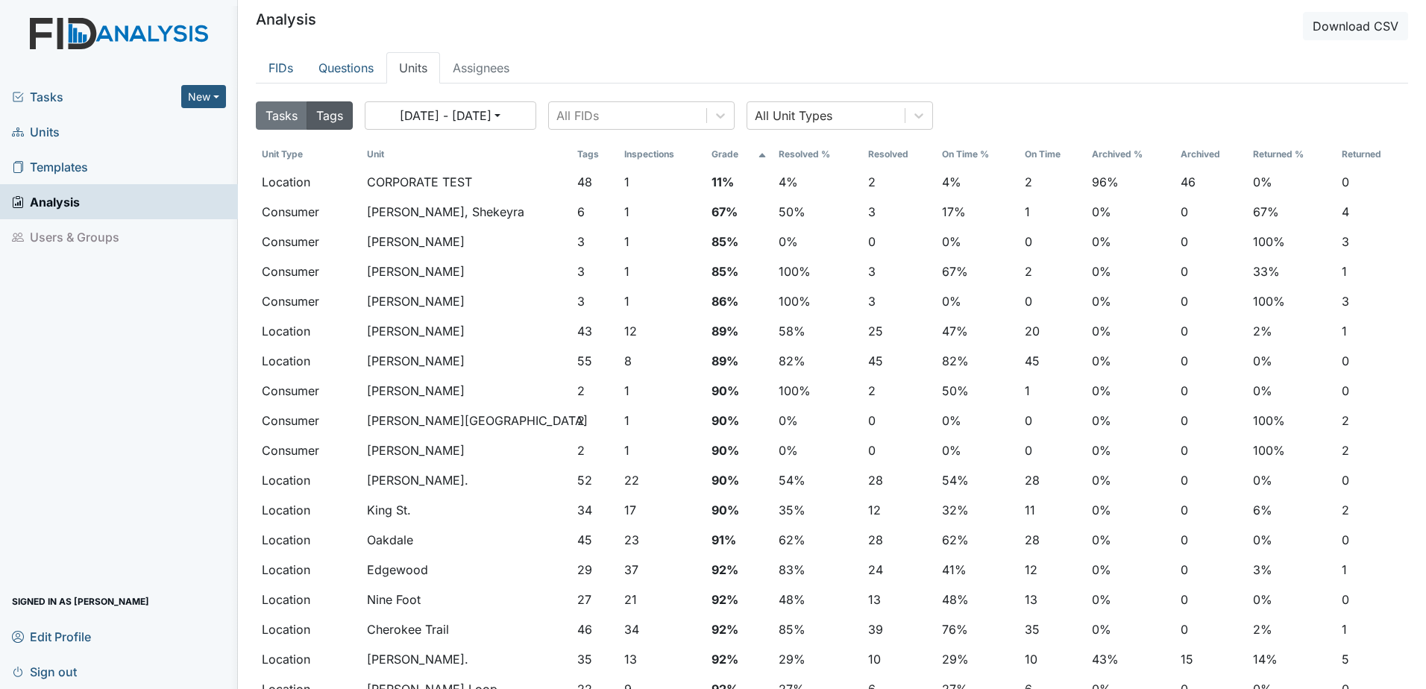
click at [474, 63] on li "Assignees" at bounding box center [481, 67] width 82 height 31
click at [471, 67] on li "Assignees" at bounding box center [481, 67] width 82 height 31
click at [339, 66] on link "Questions" at bounding box center [346, 67] width 81 height 31
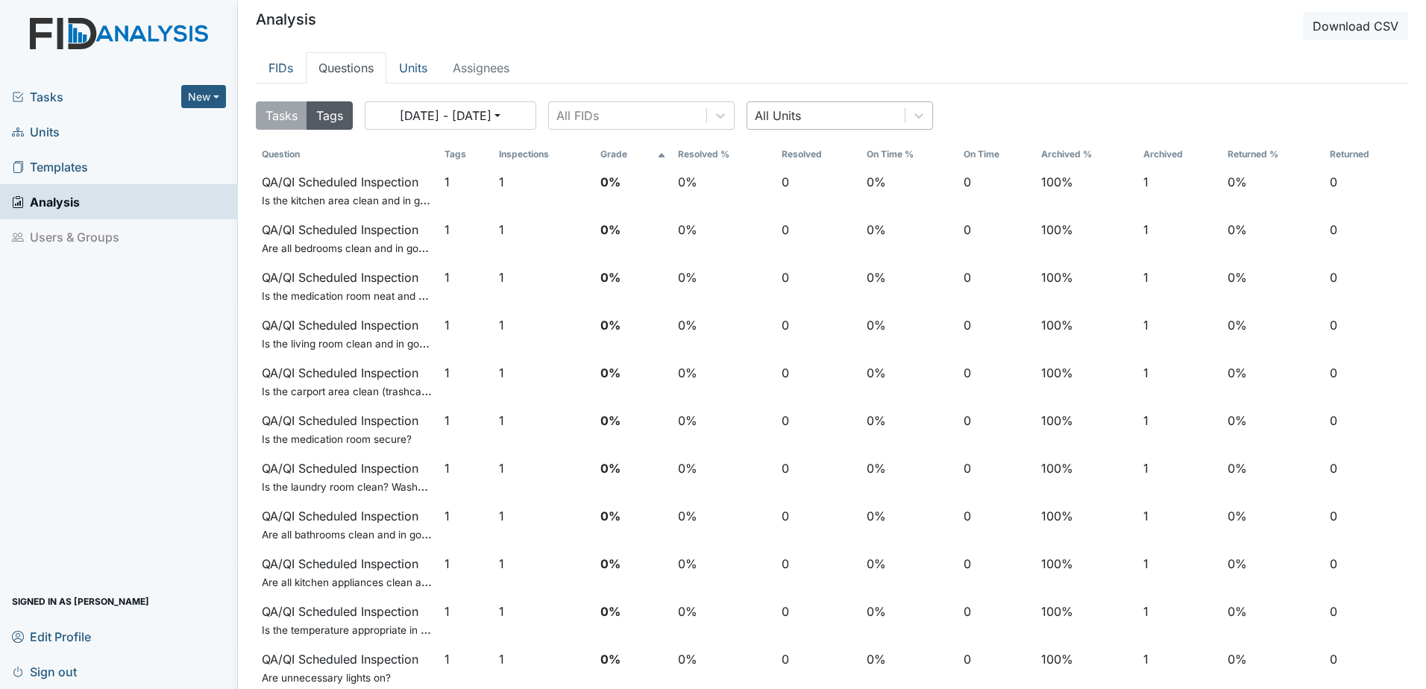
click at [817, 111] on div "All Units" at bounding box center [825, 115] width 157 height 27
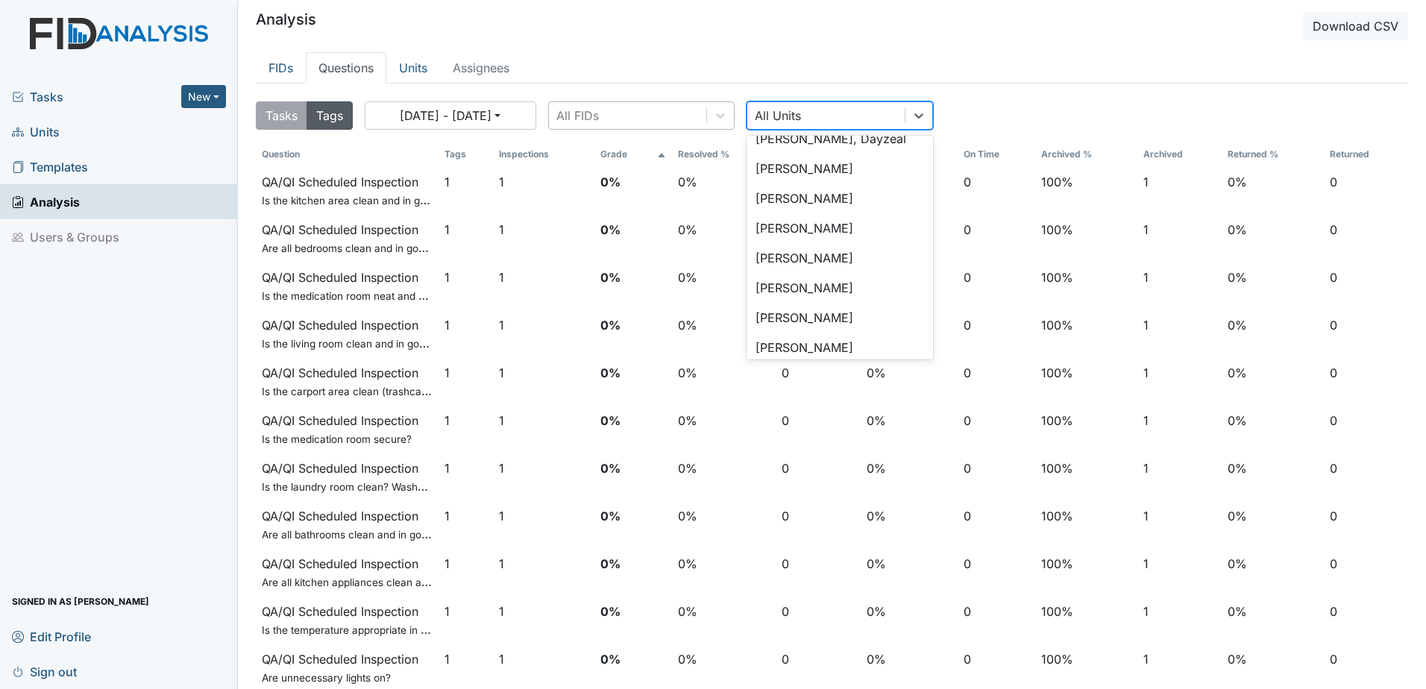
click at [583, 113] on div "All FIDs" at bounding box center [577, 116] width 43 height 18
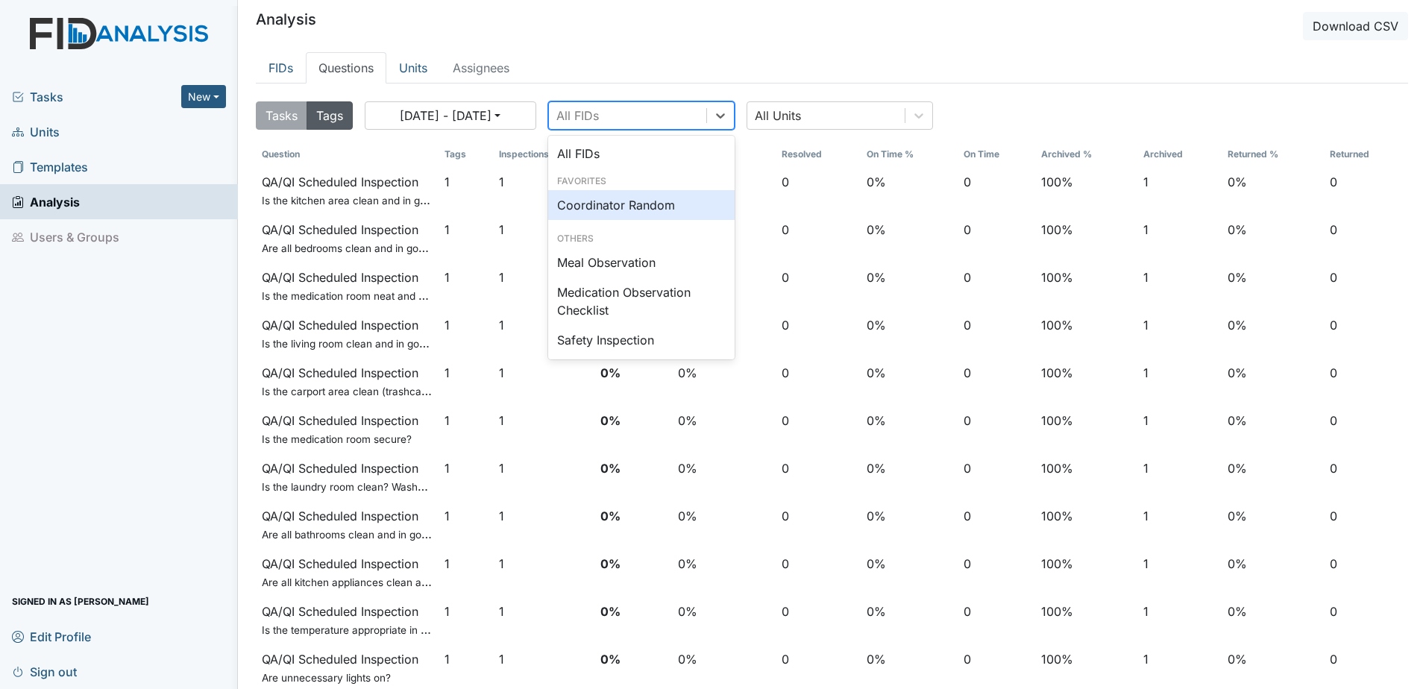
click at [586, 199] on div "Coordinator Random" at bounding box center [641, 205] width 186 height 30
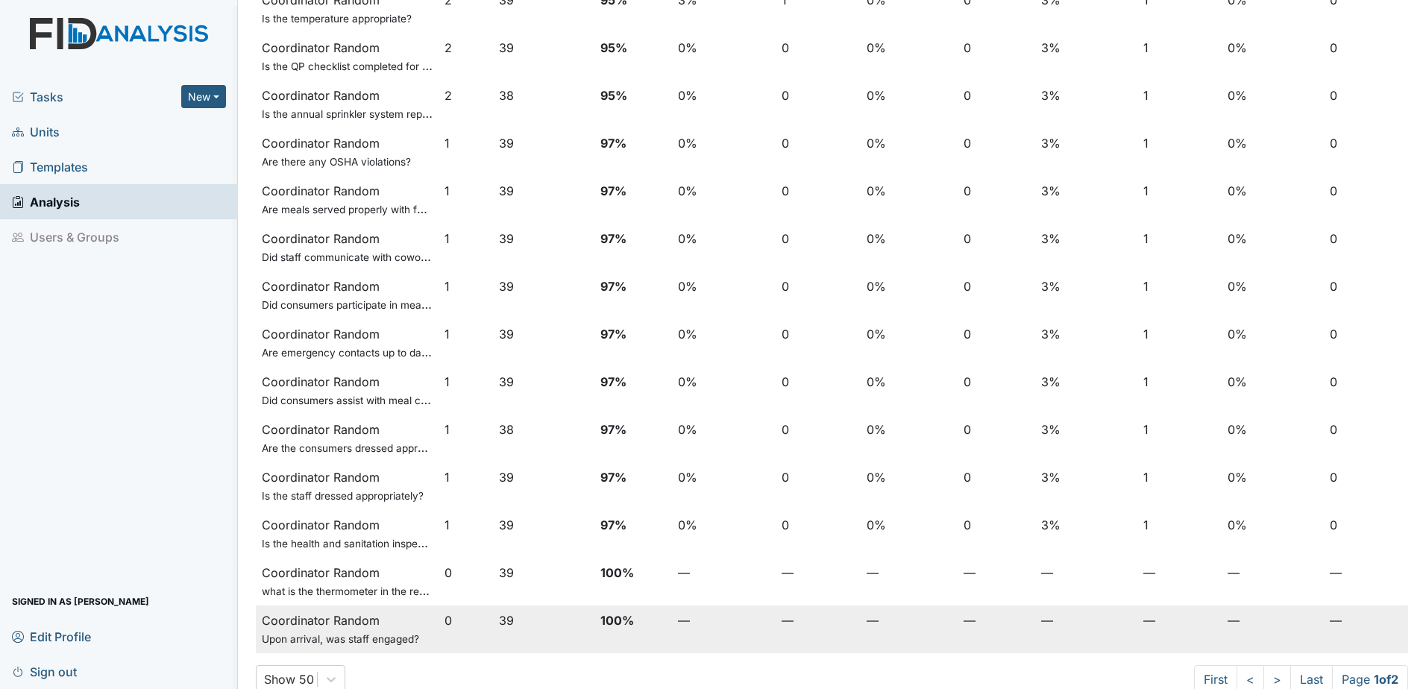
scroll to position [1917, 0]
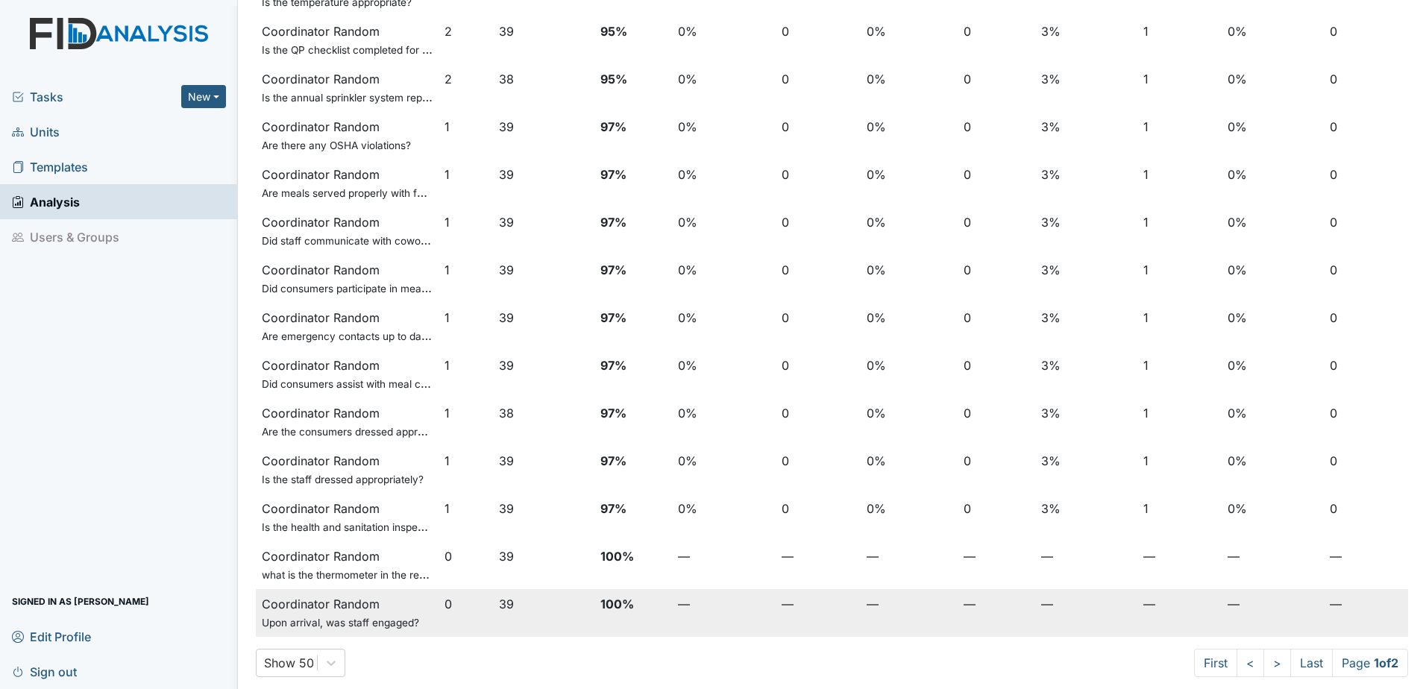
click at [363, 620] on span "Upon arrival, was staff engaged?" at bounding box center [340, 623] width 157 height 12
click at [646, 603] on td "100%" at bounding box center [634, 613] width 78 height 48
click at [607, 598] on td "100%" at bounding box center [634, 613] width 78 height 48
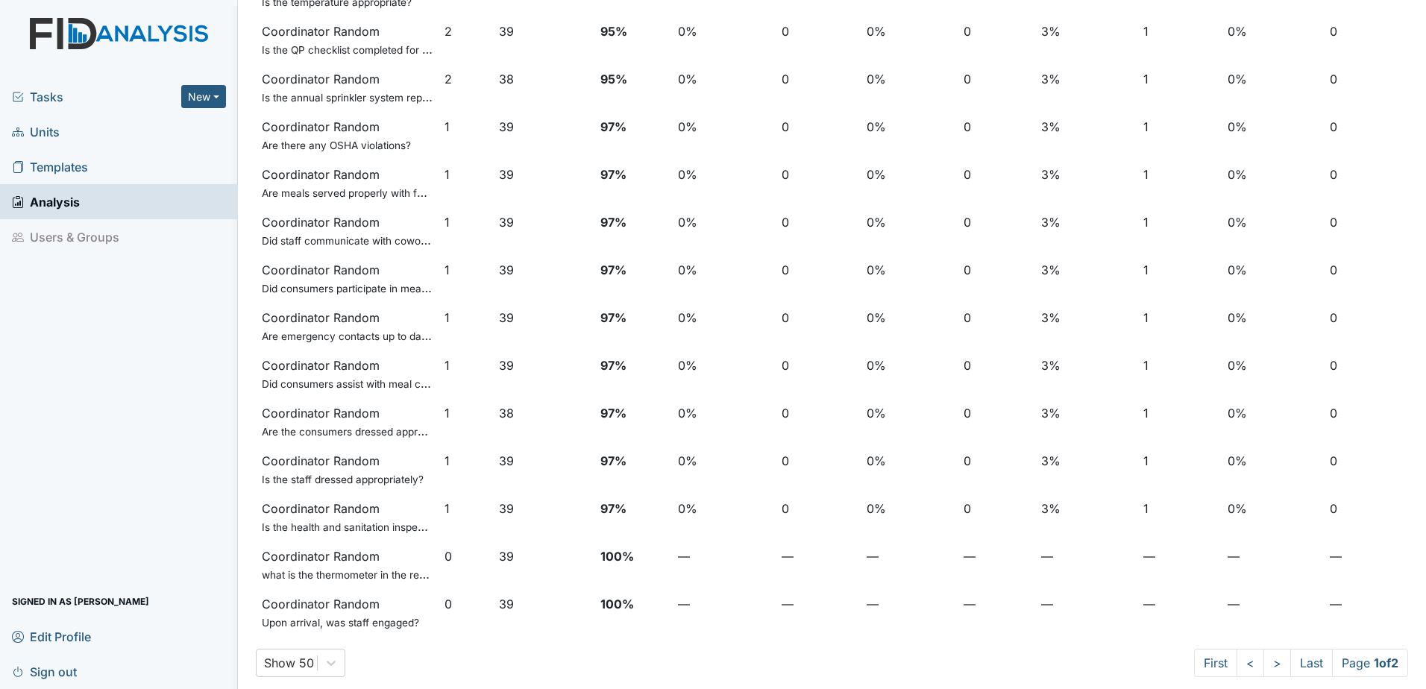
click at [530, 657] on div "Show 50 First < > Last Page 1 of 2" at bounding box center [832, 663] width 1153 height 28
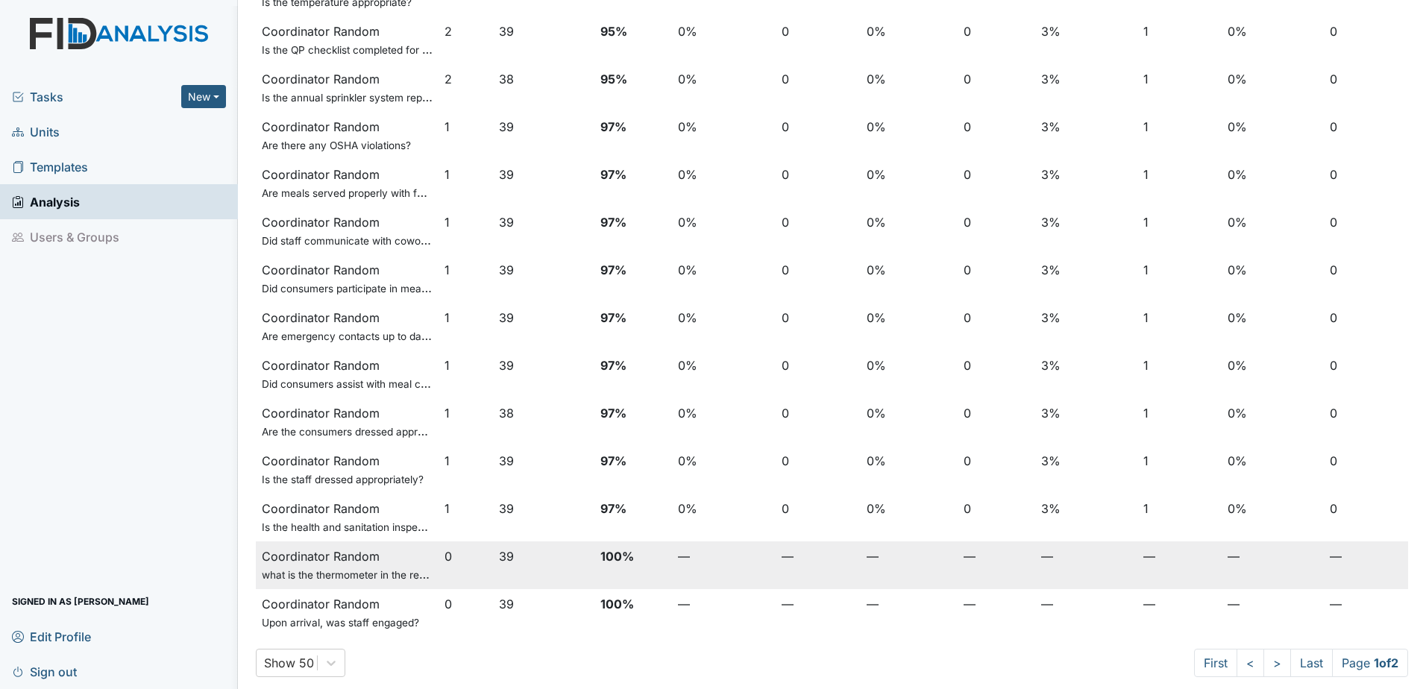
click at [338, 563] on td "Coordinator Random what is the thermometer in the refrigerator reading?" at bounding box center [347, 566] width 183 height 48
drag, startPoint x: 338, startPoint y: 563, endPoint x: 279, endPoint y: 567, distance: 59.0
click at [280, 567] on td "Coordinator Random what is the thermometer in the refrigerator reading?" at bounding box center [347, 566] width 183 height 48
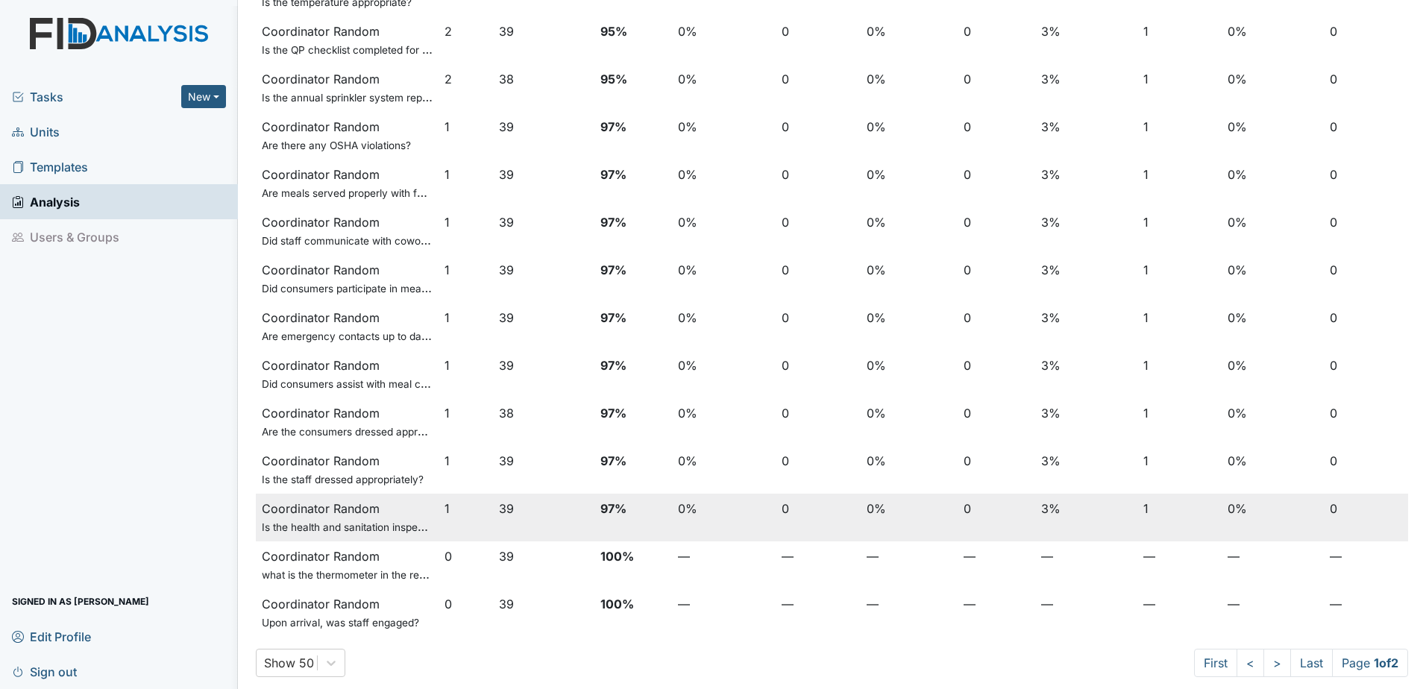
click at [314, 528] on span "Is the health and sanitation inspection current?" at bounding box center [373, 526] width 222 height 15
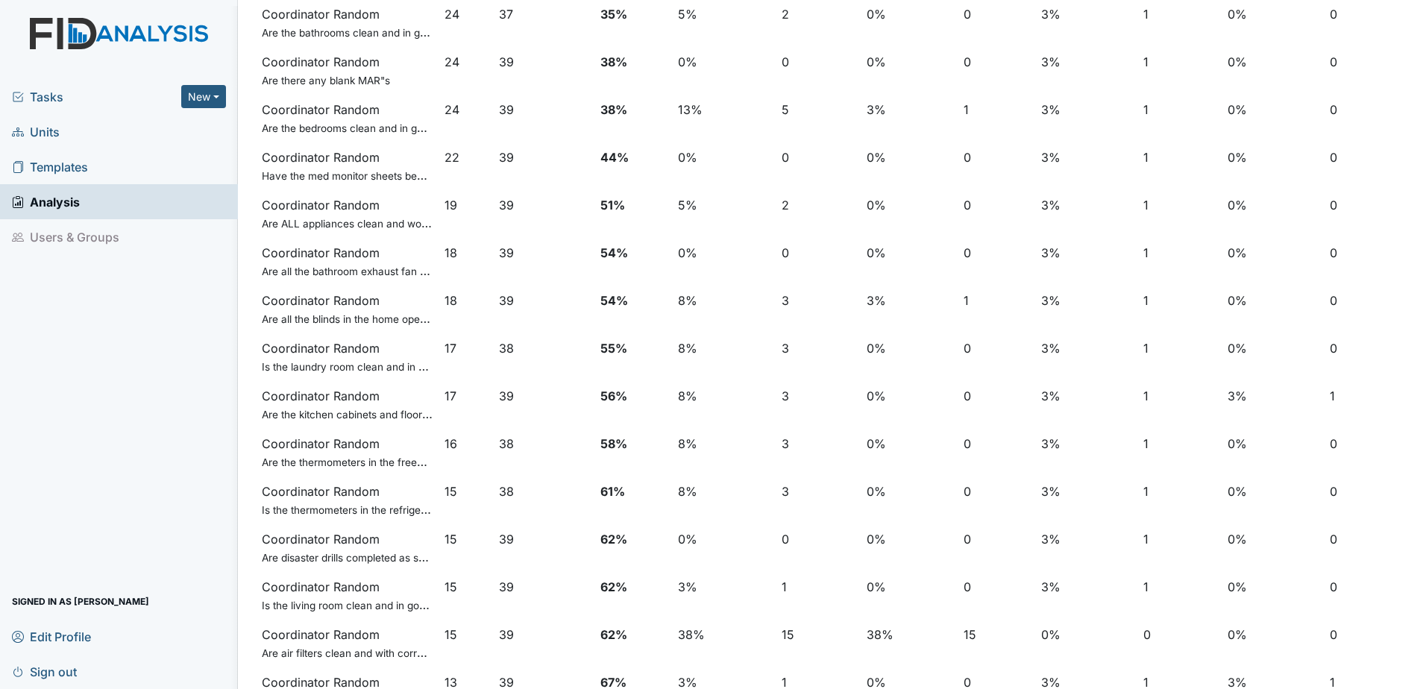
scroll to position [0, 0]
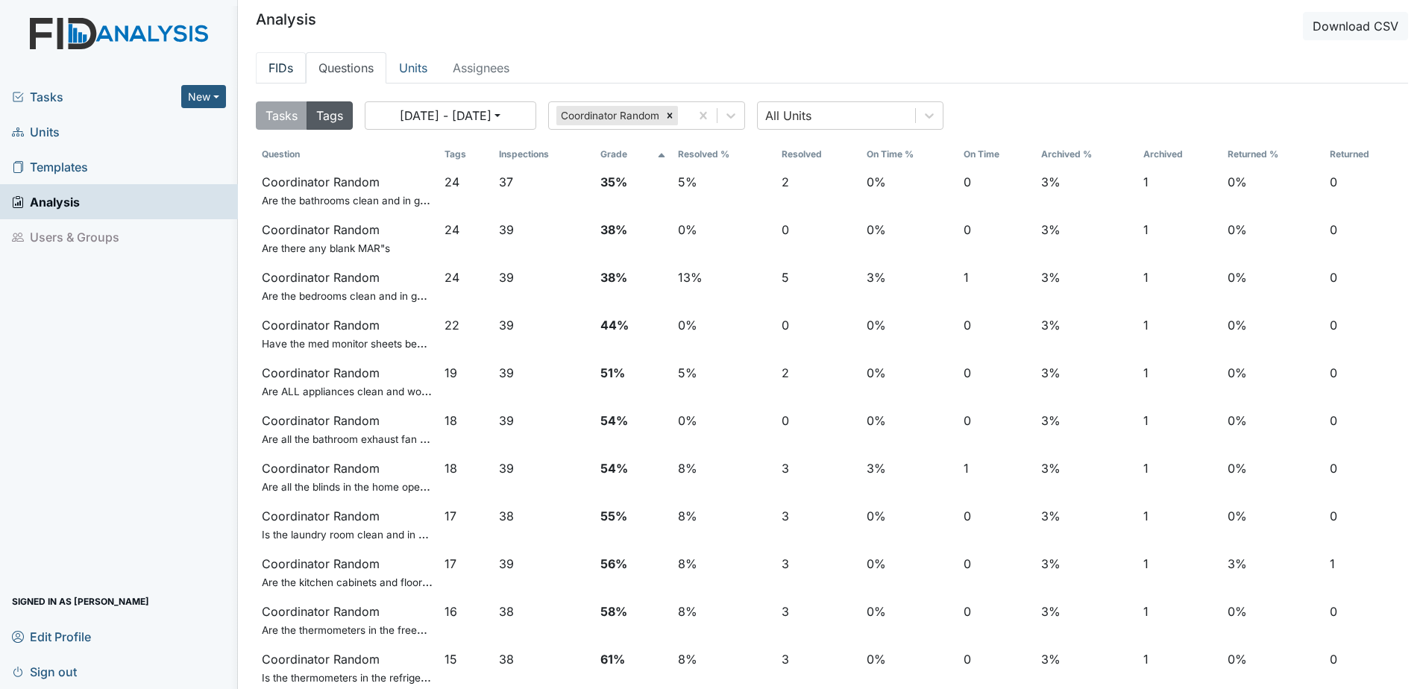
click at [282, 72] on link "FIDs" at bounding box center [281, 67] width 50 height 31
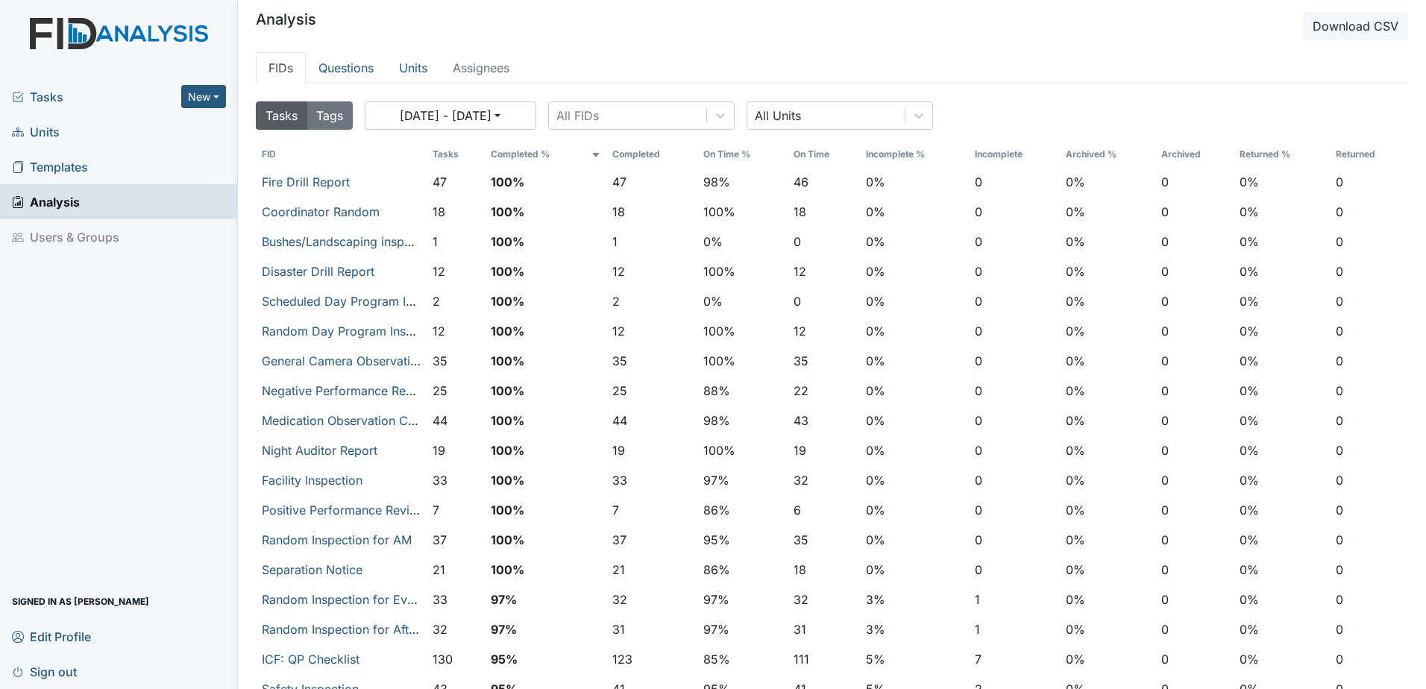
click at [43, 136] on span "Units" at bounding box center [36, 131] width 48 height 23
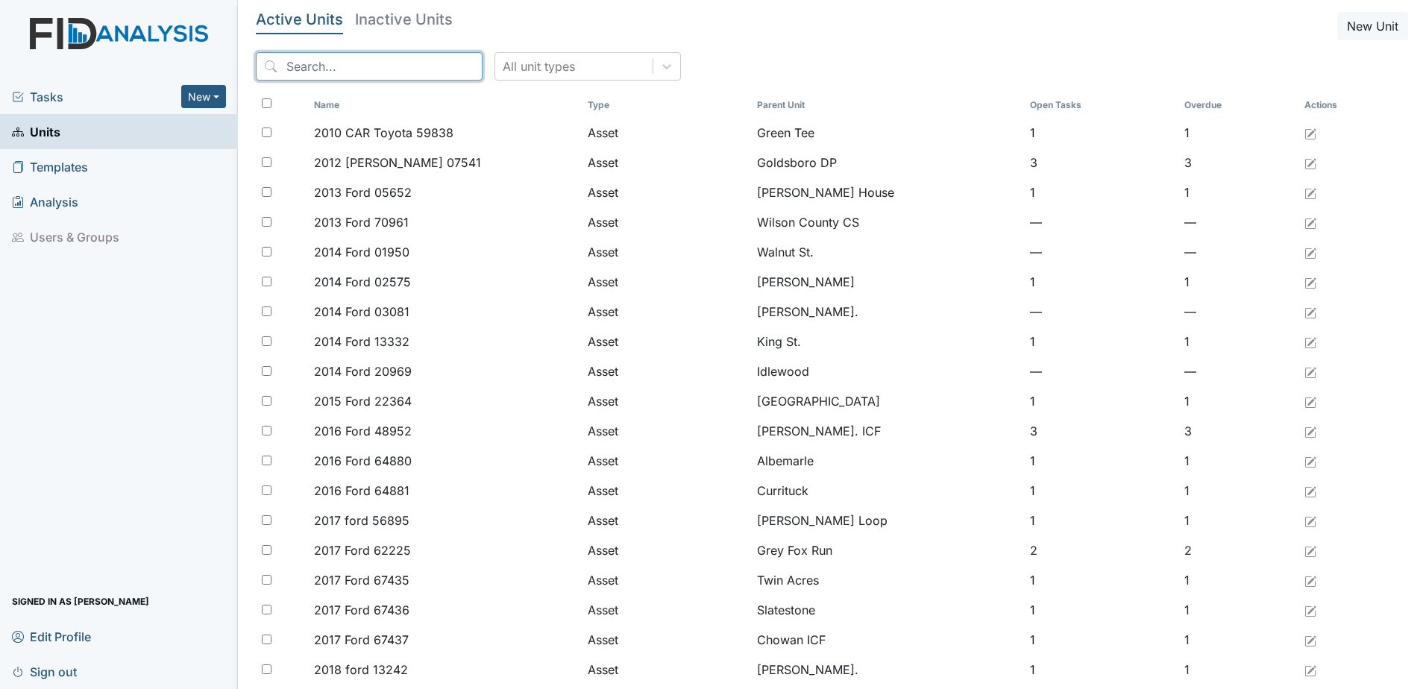
click at [341, 69] on input "search" at bounding box center [369, 66] width 227 height 28
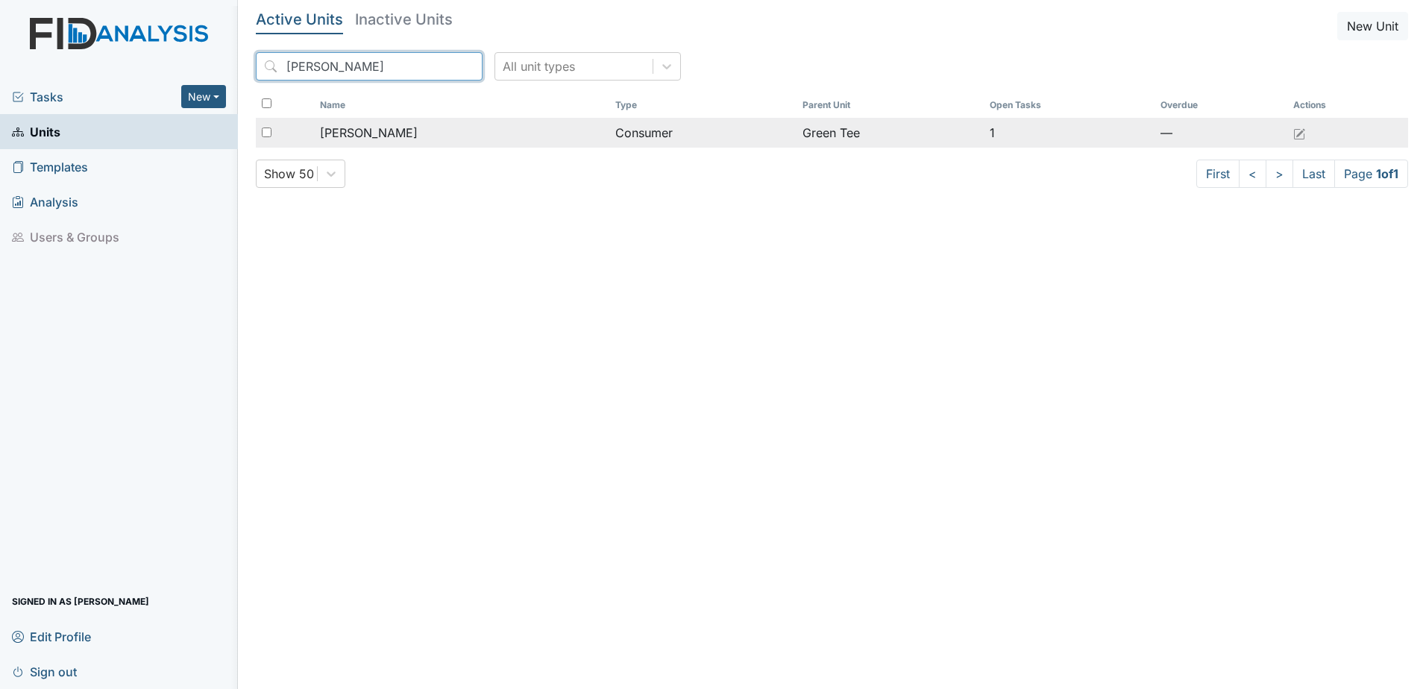
type input "[PERSON_NAME]"
click at [395, 126] on span "[PERSON_NAME]" at bounding box center [369, 133] width 98 height 18
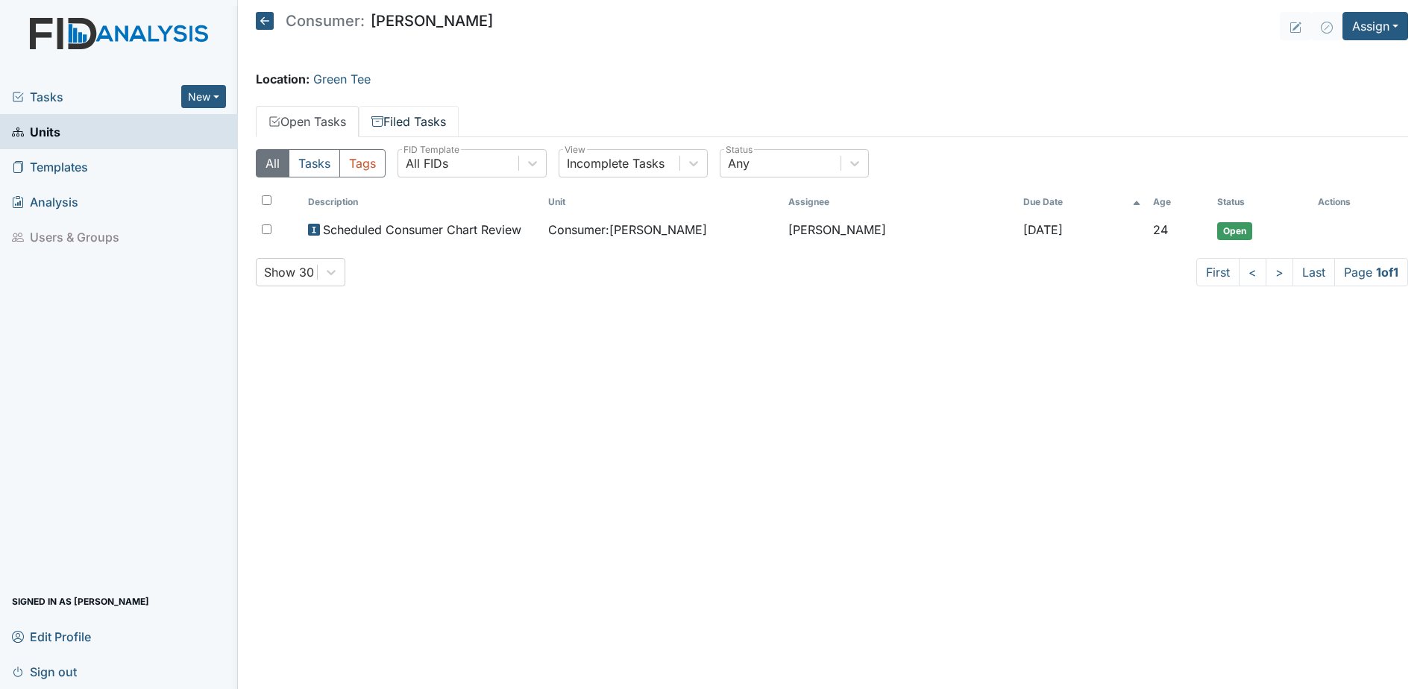
click at [401, 115] on link "Filed Tasks" at bounding box center [409, 121] width 100 height 31
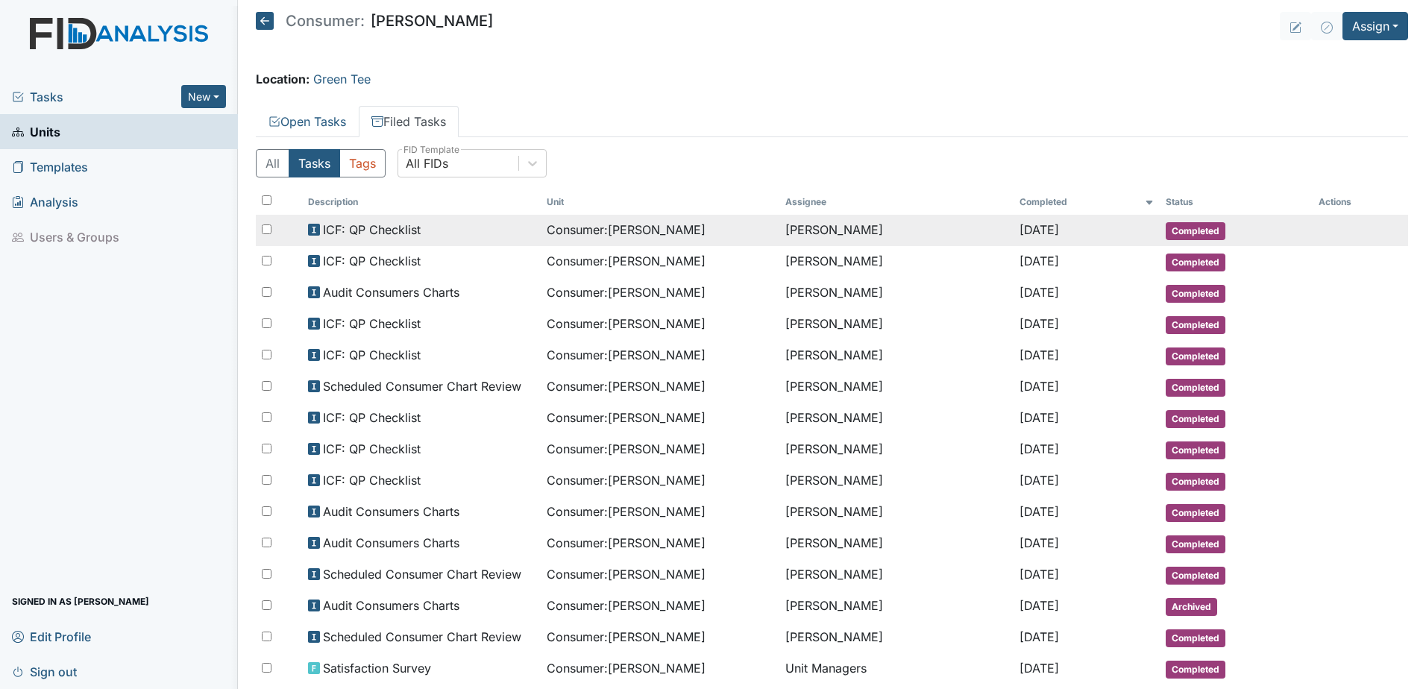
click at [351, 234] on span "ICF: QP Checklist" at bounding box center [372, 230] width 98 height 18
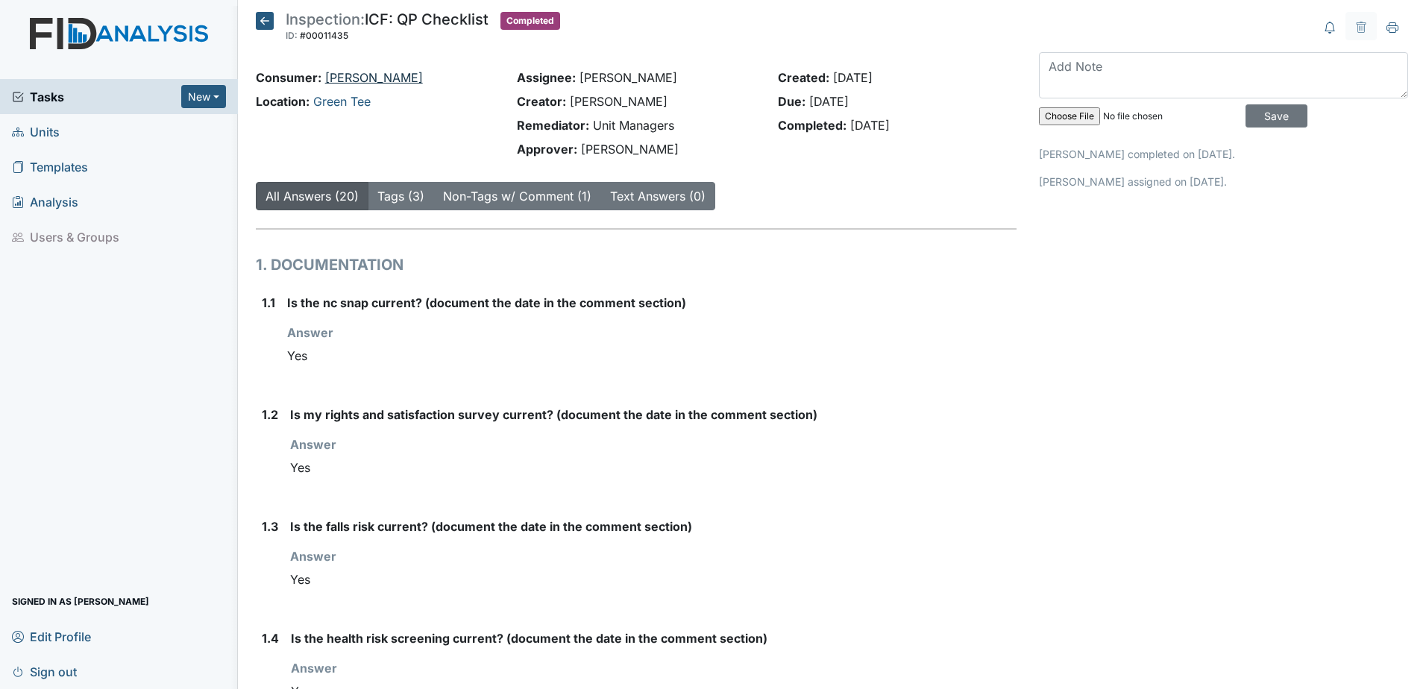
click at [353, 81] on link "[PERSON_NAME]" at bounding box center [374, 77] width 98 height 15
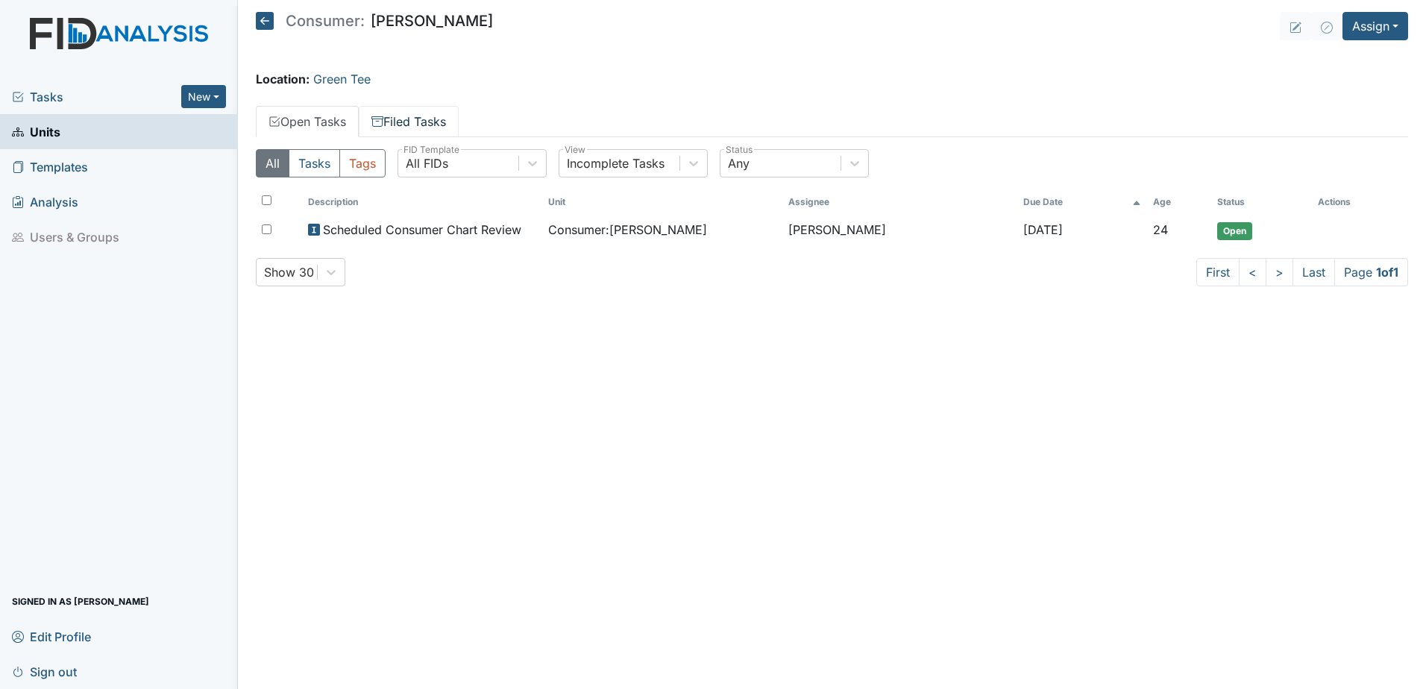
click at [392, 130] on link "Filed Tasks" at bounding box center [409, 121] width 100 height 31
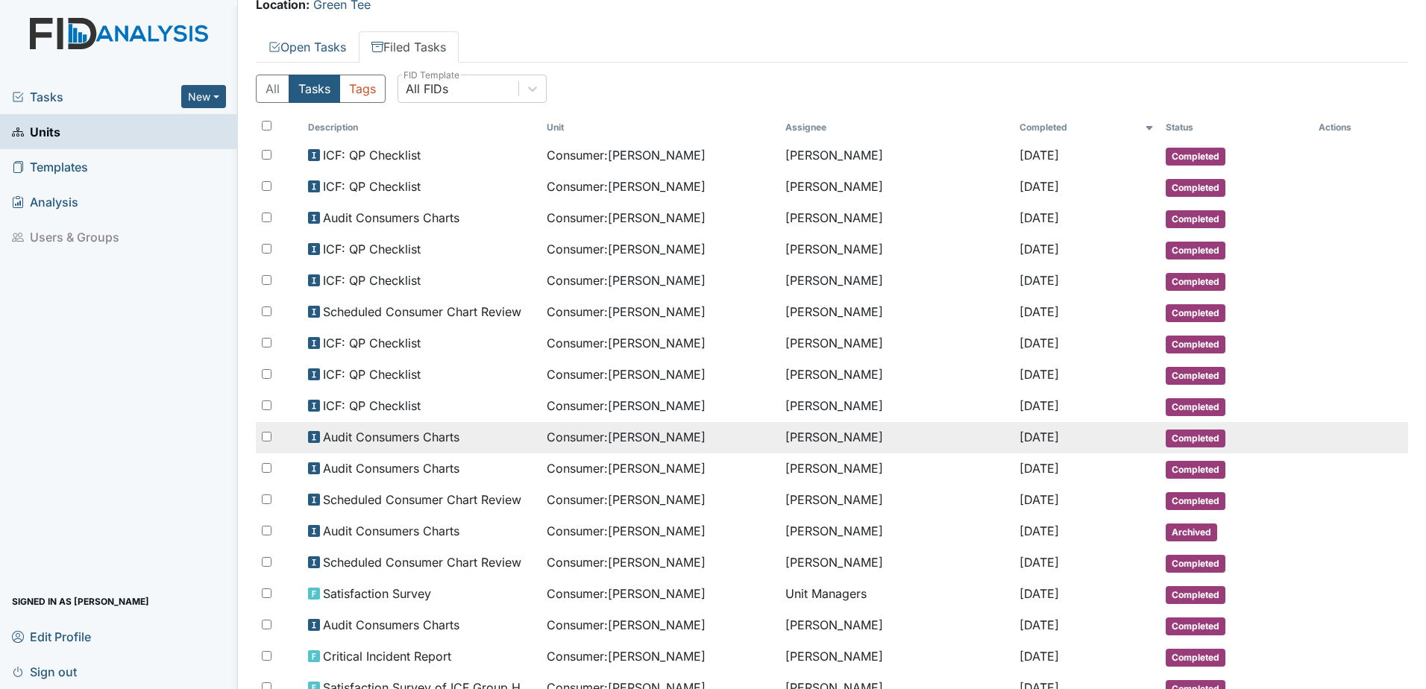
scroll to position [149, 0]
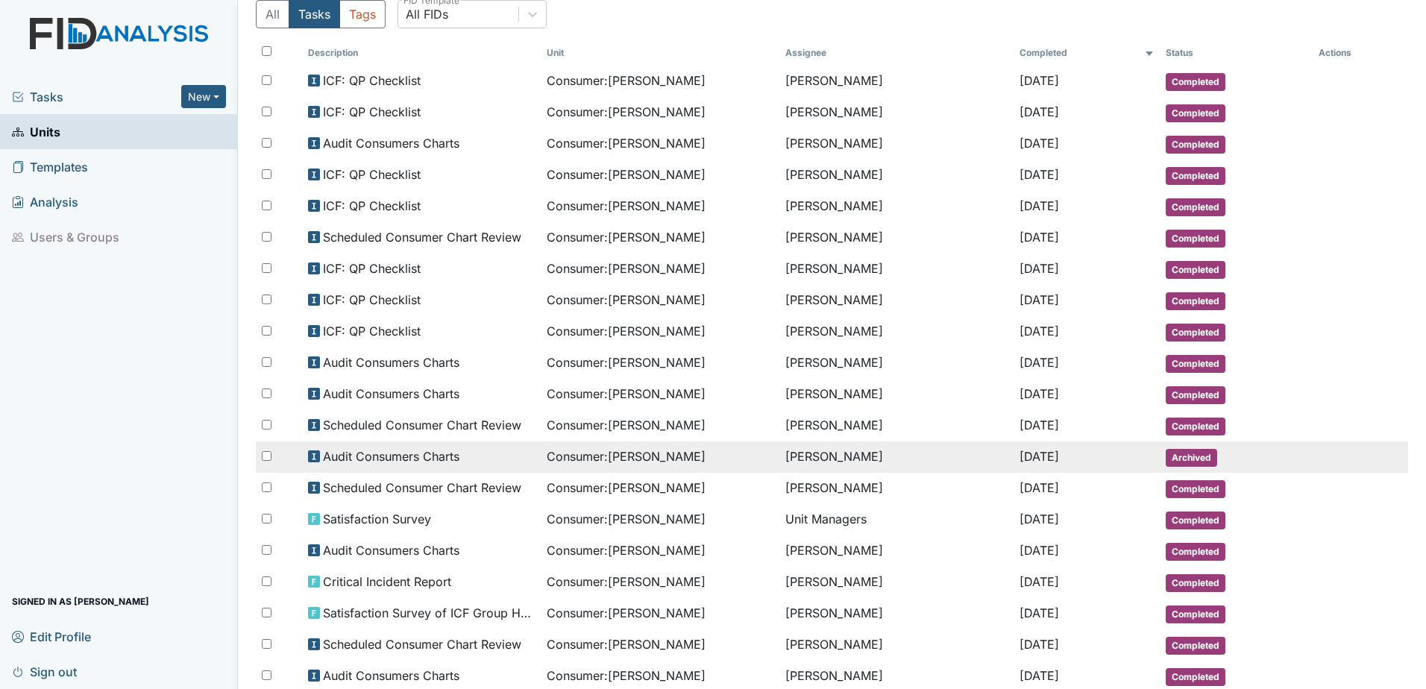
click at [432, 461] on span "Audit Consumers Charts" at bounding box center [391, 457] width 137 height 18
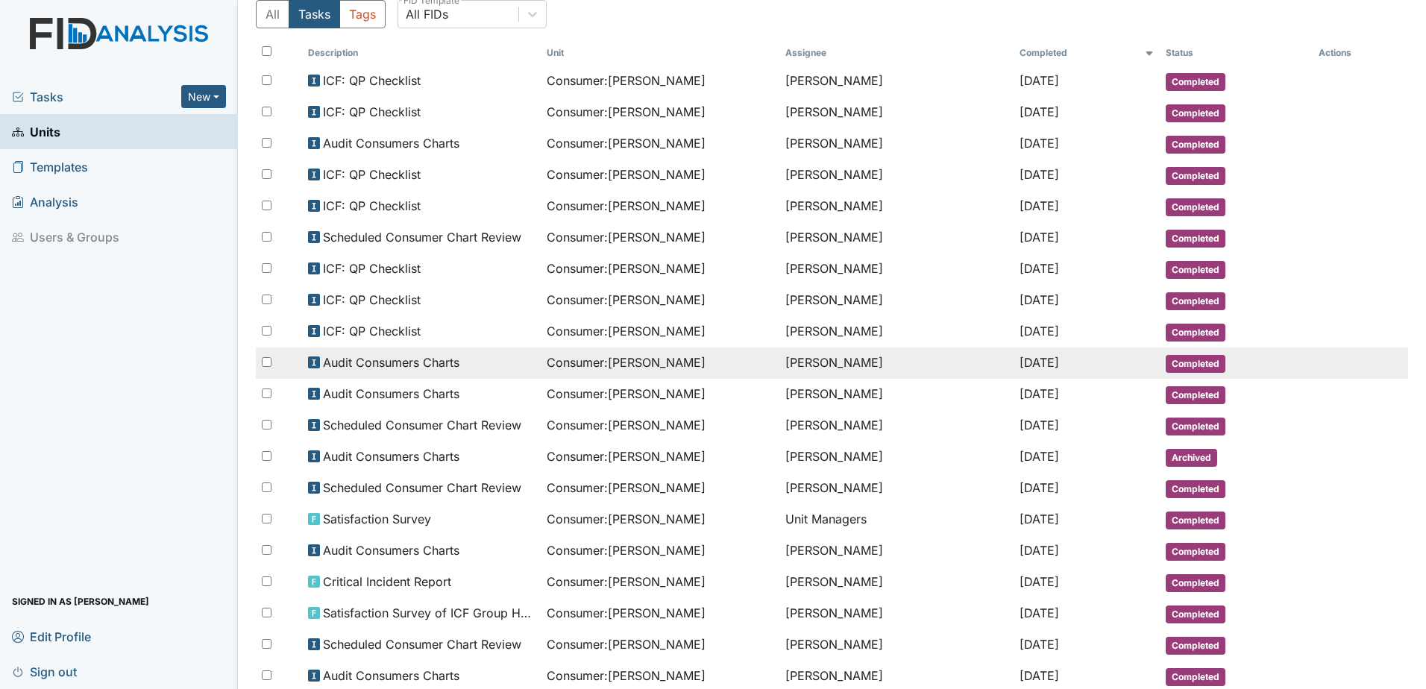
click at [371, 369] on span "Audit Consumers Charts" at bounding box center [391, 363] width 137 height 18
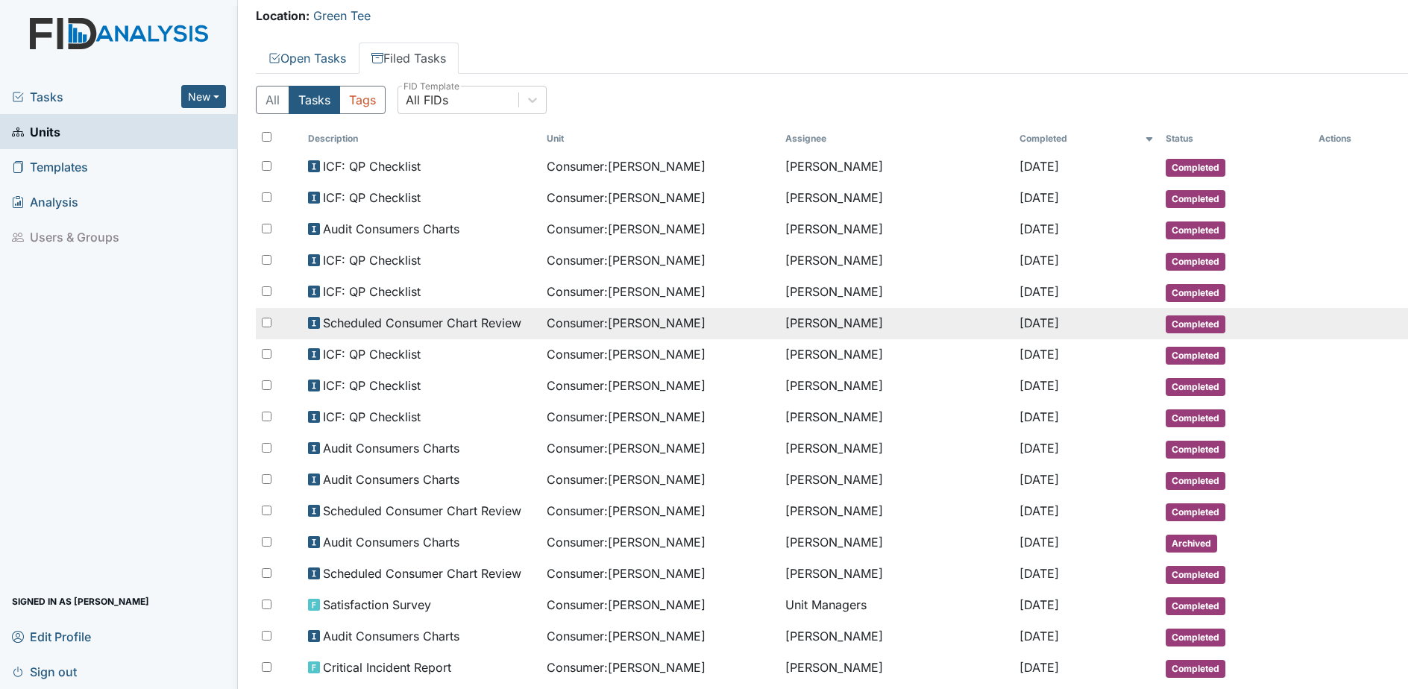
scroll to position [0, 0]
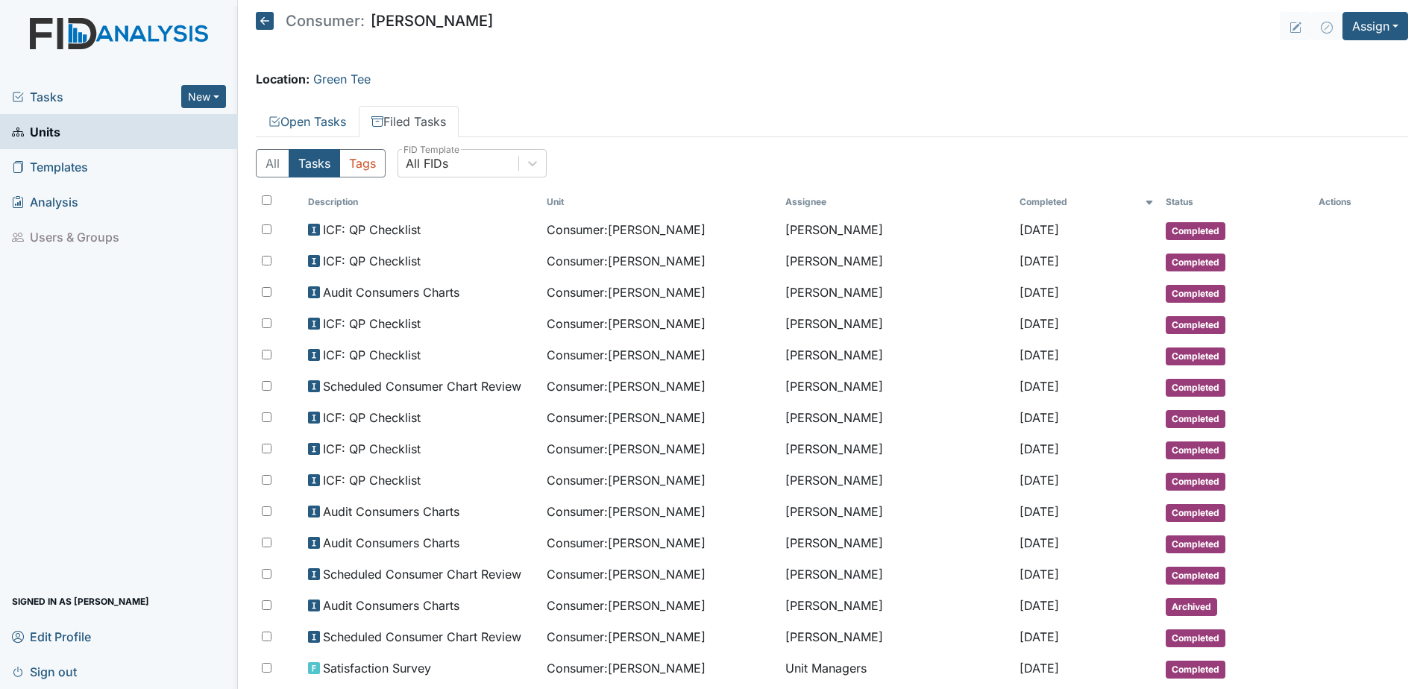
click at [458, 48] on main "Consumer: [PERSON_NAME] Assign Assign Form Assign Inspection Assign Document As…" at bounding box center [832, 344] width 1188 height 689
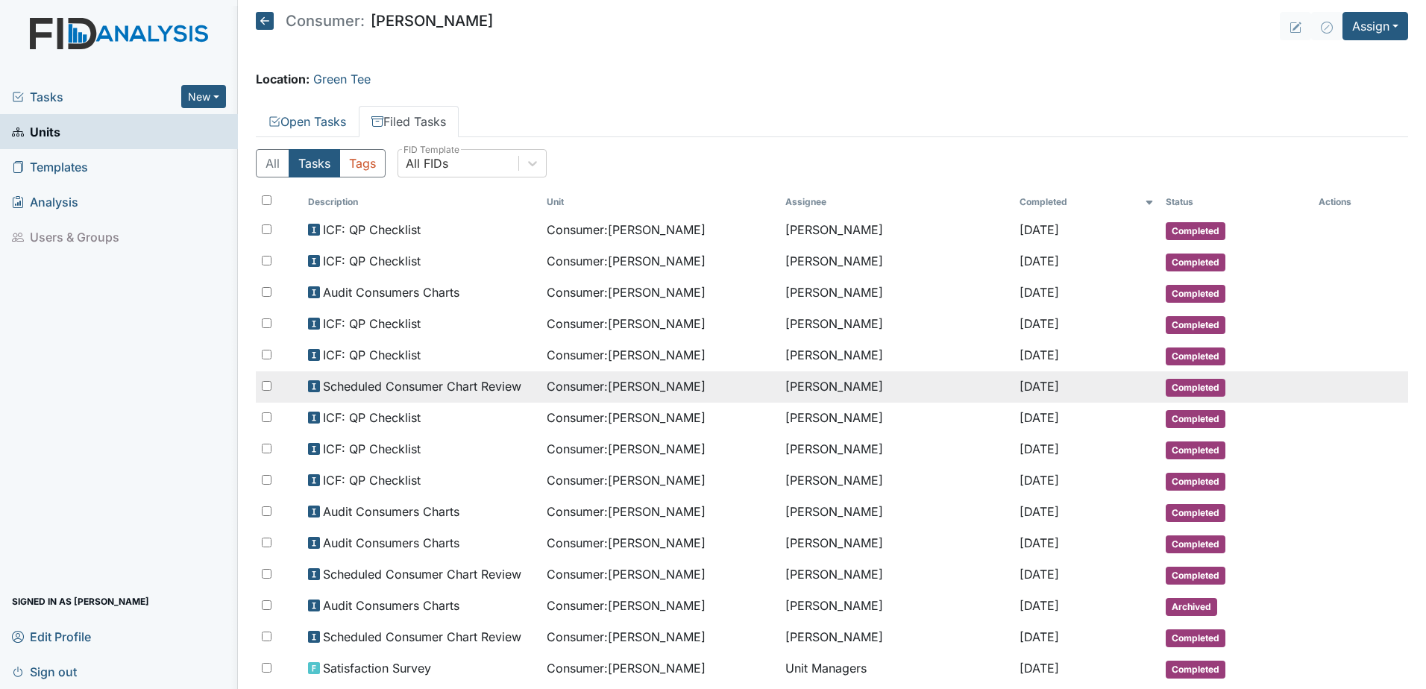
click at [418, 388] on span "Scheduled Consumer Chart Review" at bounding box center [422, 386] width 198 height 18
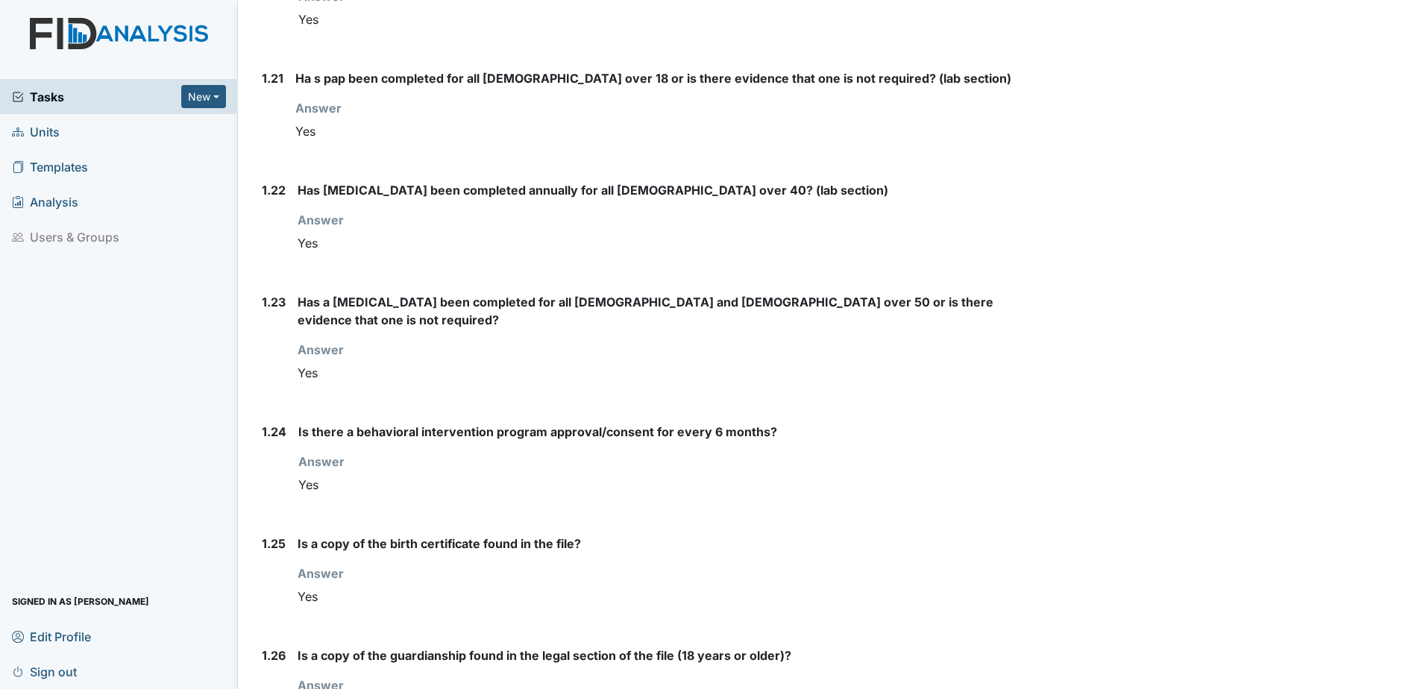
scroll to position [2760, 0]
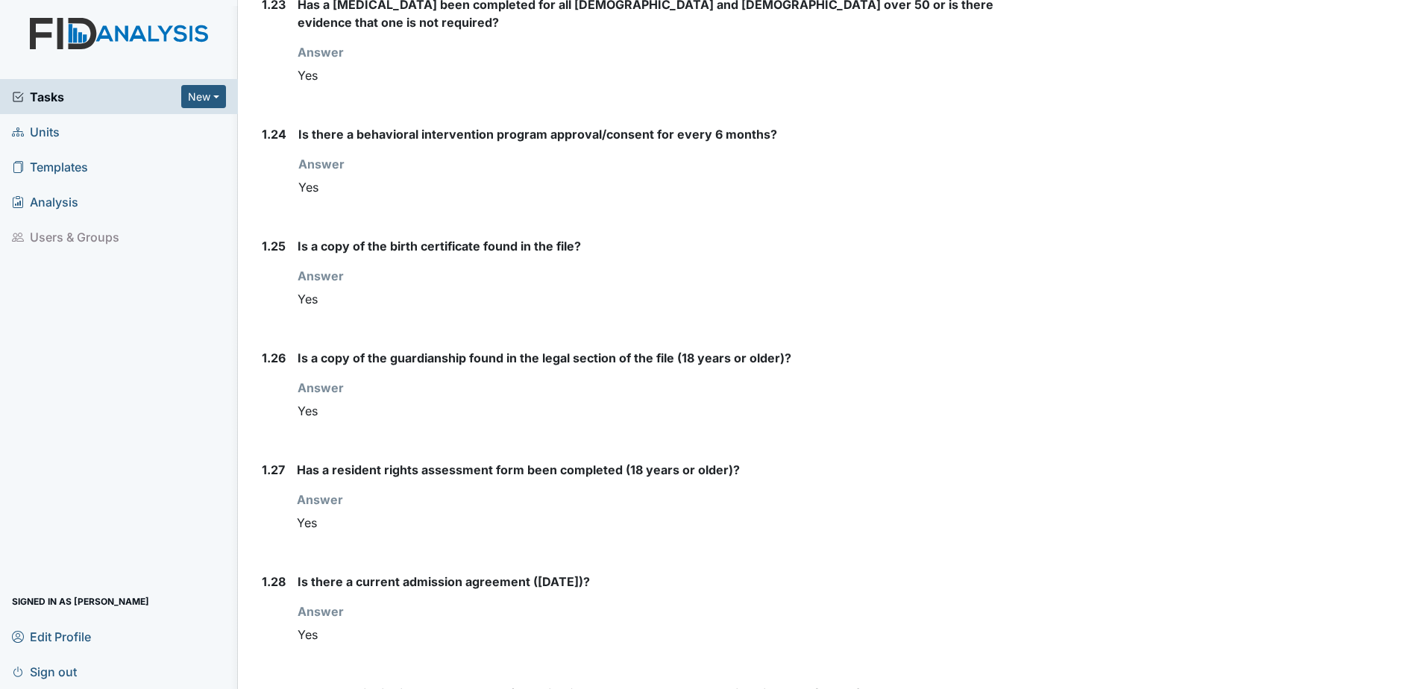
drag, startPoint x: 395, startPoint y: 386, endPoint x: 348, endPoint y: 406, distance: 51.1
click at [348, 406] on div "Yes" at bounding box center [657, 411] width 719 height 28
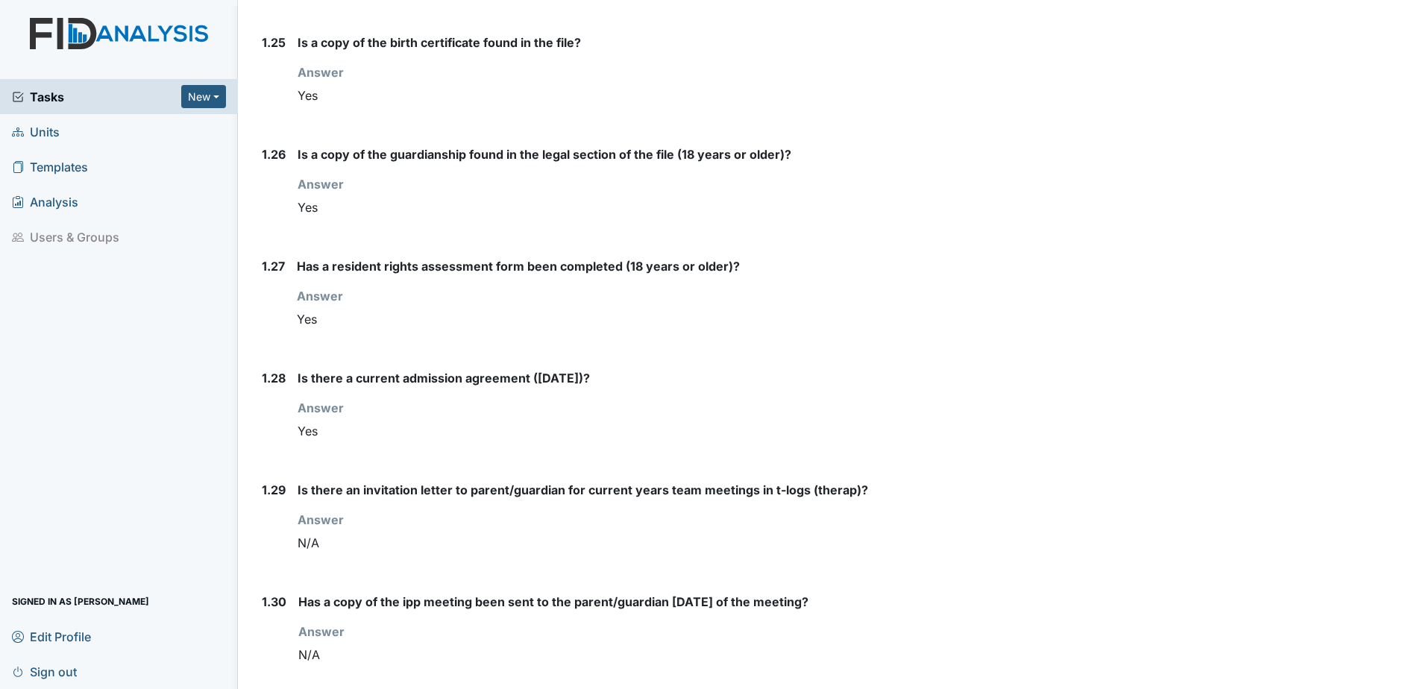
scroll to position [2973, 0]
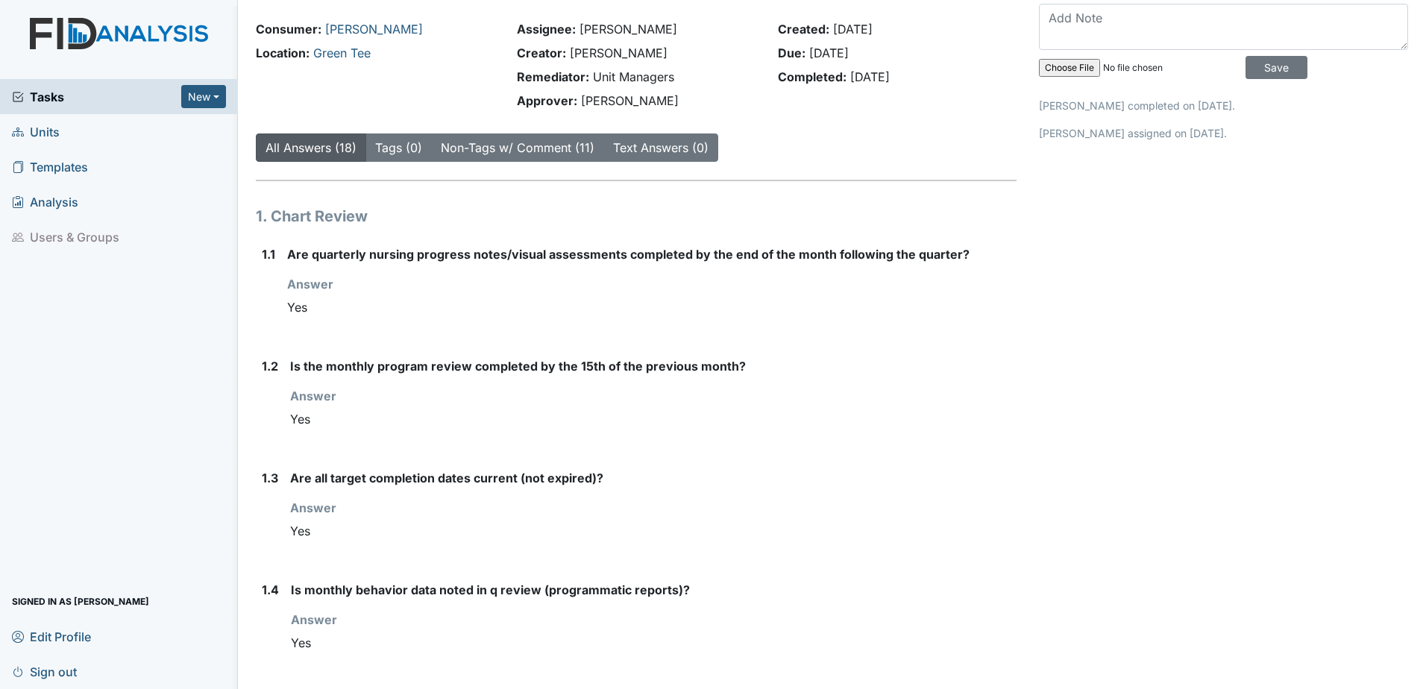
scroll to position [149, 0]
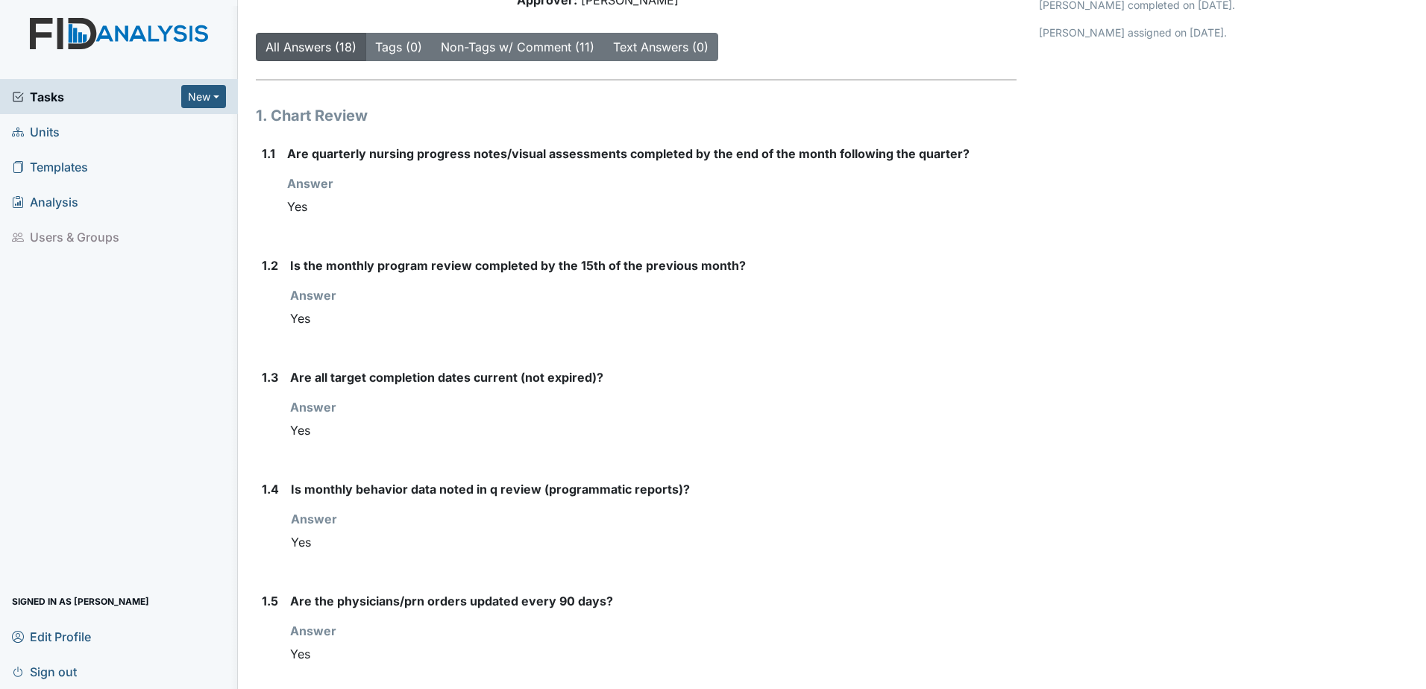
drag, startPoint x: 298, startPoint y: 322, endPoint x: 297, endPoint y: 314, distance: 7.6
click at [298, 322] on div "Yes" at bounding box center [653, 318] width 727 height 28
drag, startPoint x: 301, startPoint y: 300, endPoint x: 342, endPoint y: 303, distance: 41.1
click at [342, 303] on div "Answer You must select one of the below options. Yes" at bounding box center [653, 309] width 727 height 46
click at [347, 304] on div "Answer You must select one of the below options. Yes" at bounding box center [653, 309] width 727 height 46
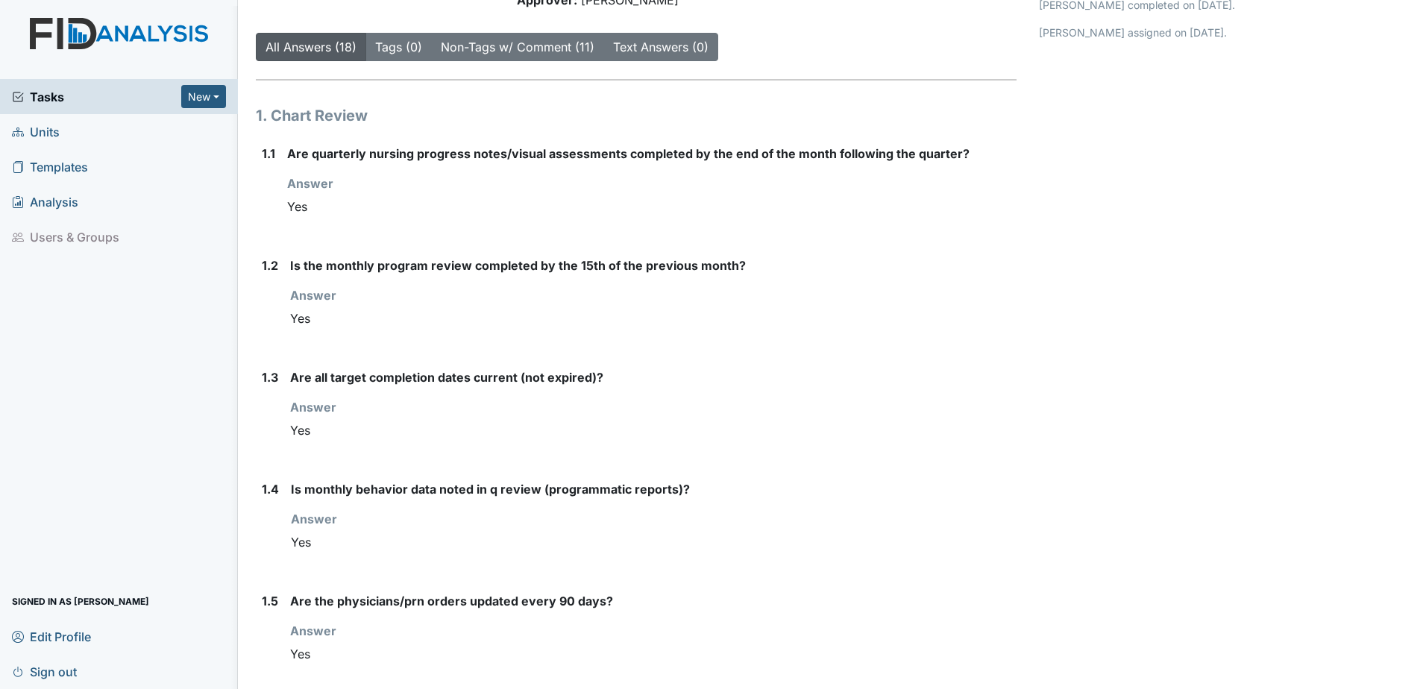
click at [359, 340] on div "Is the monthly program review completed by the 15th of the previous month? Answ…" at bounding box center [653, 301] width 727 height 88
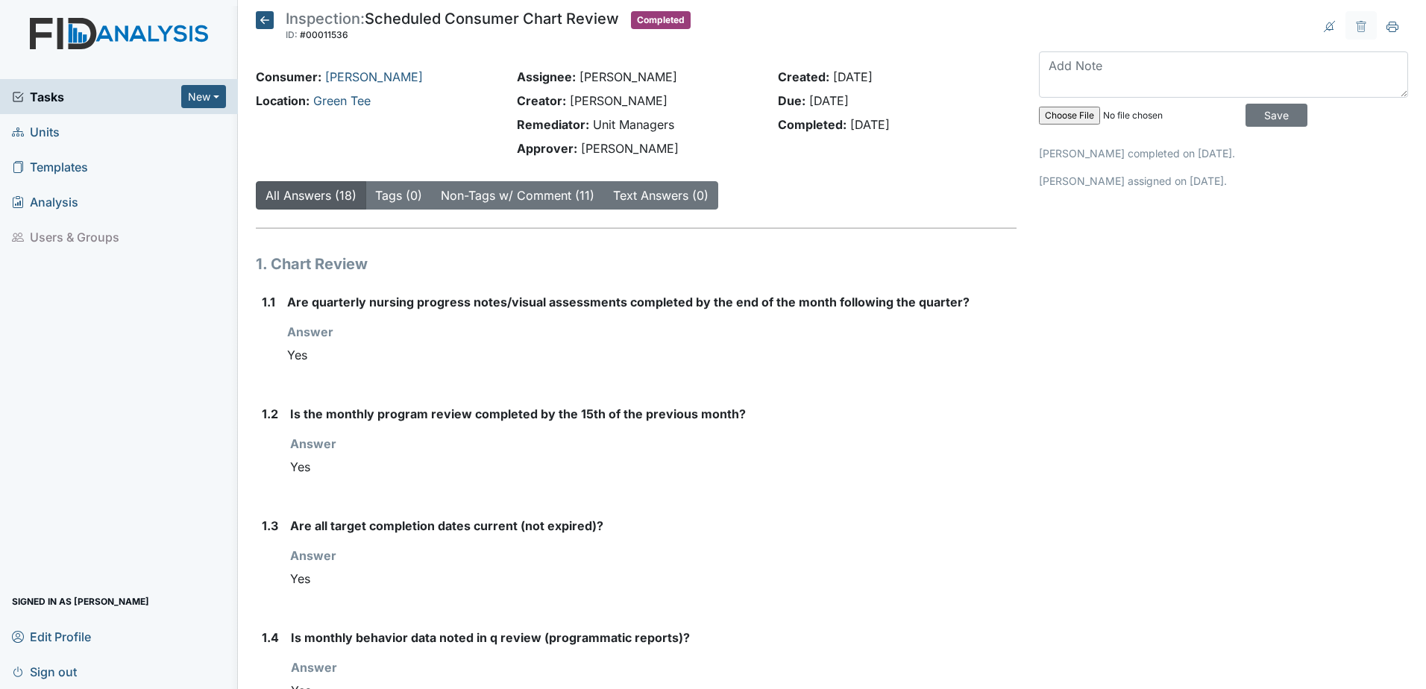
scroll to position [0, 0]
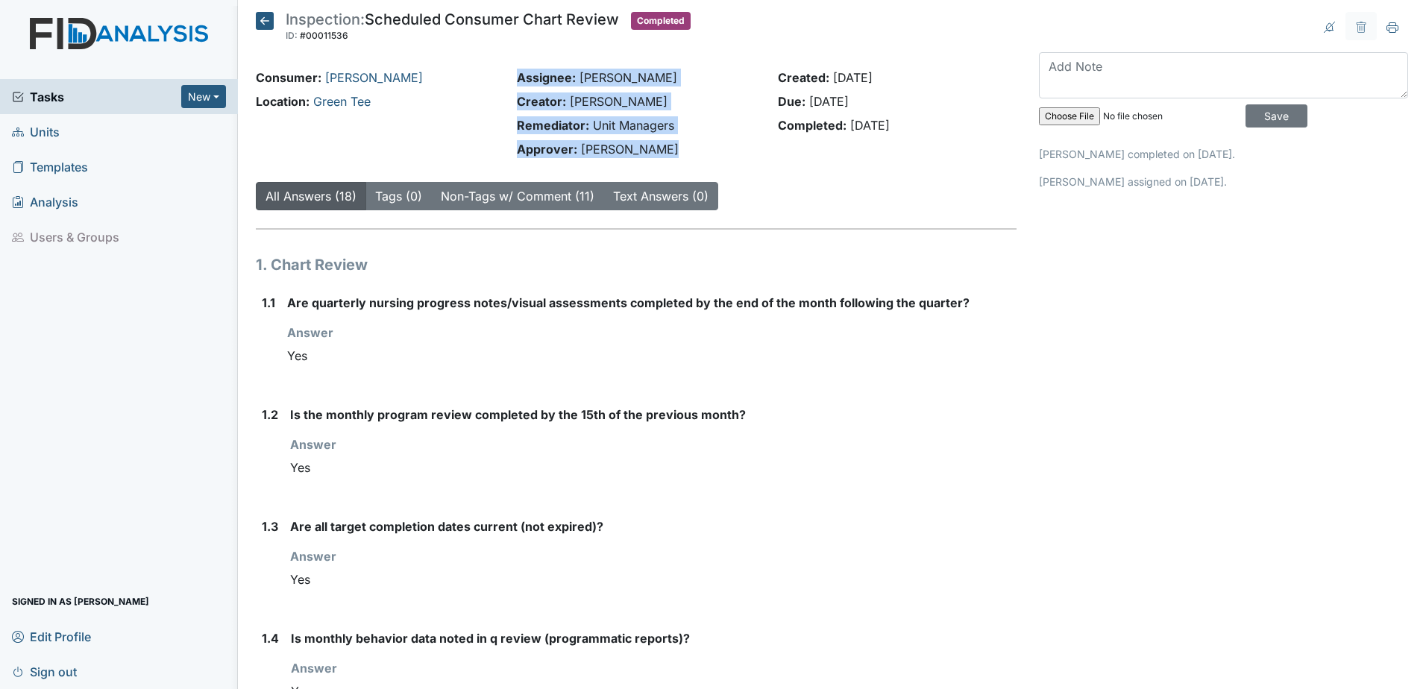
drag, startPoint x: 663, startPoint y: 147, endPoint x: 512, endPoint y: 74, distance: 167.5
click at [512, 74] on div "Assignee: [PERSON_NAME] Creator: [PERSON_NAME] Remediator: Unit Managers Approv…" at bounding box center [636, 116] width 261 height 95
click at [507, 78] on div "Assignee: [PERSON_NAME] Creator: [PERSON_NAME] Remediator: Unit Managers Approv…" at bounding box center [636, 116] width 261 height 95
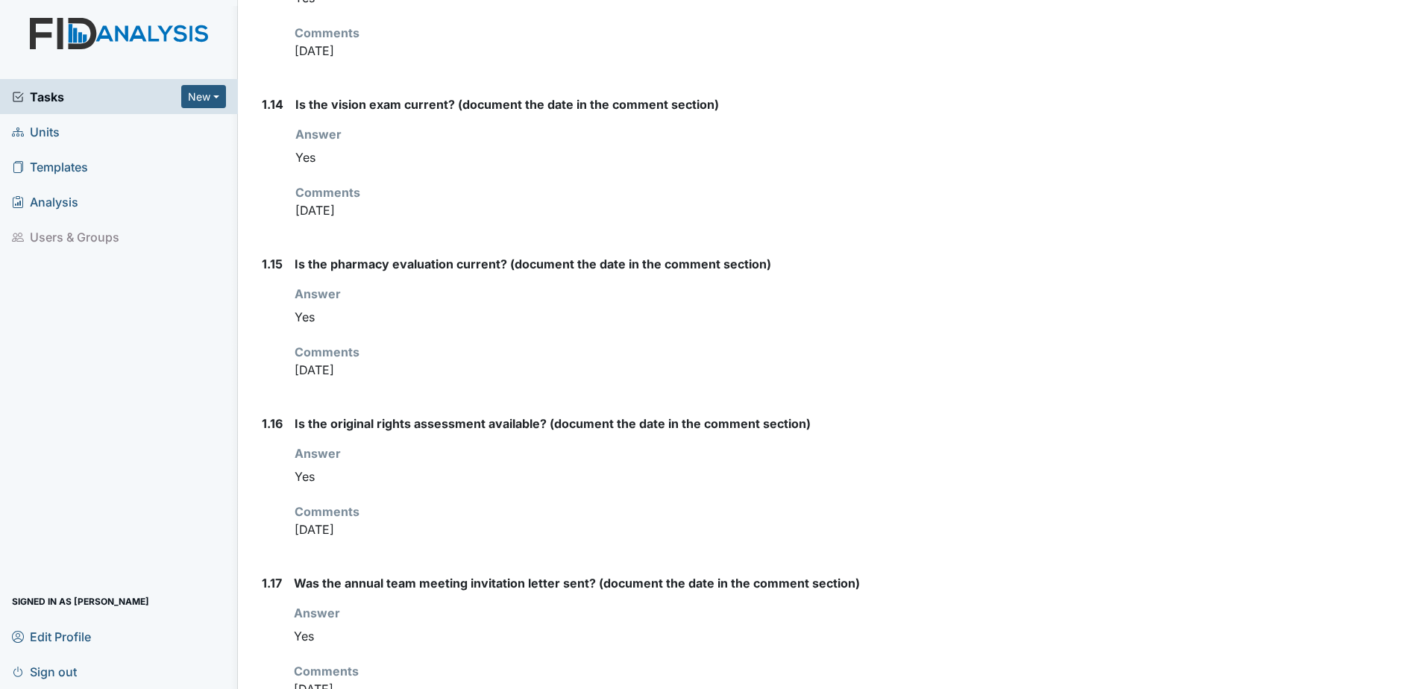
scroll to position [2196, 0]
